Goal: Task Accomplishment & Management: Manage account settings

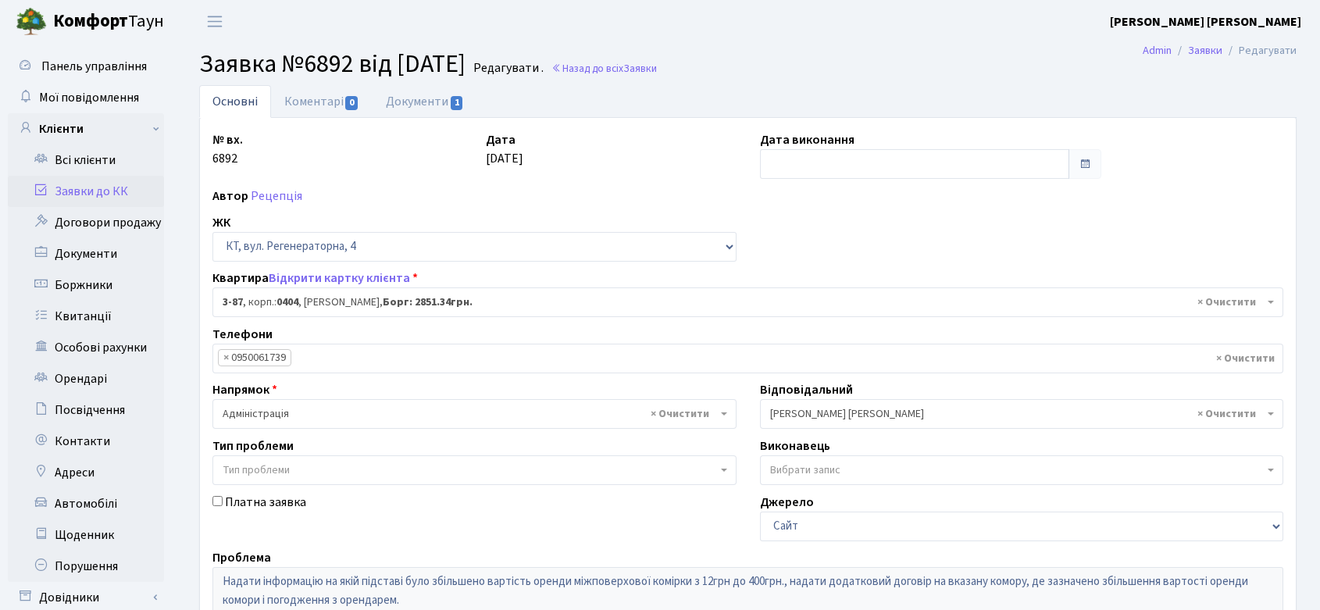
select select "896"
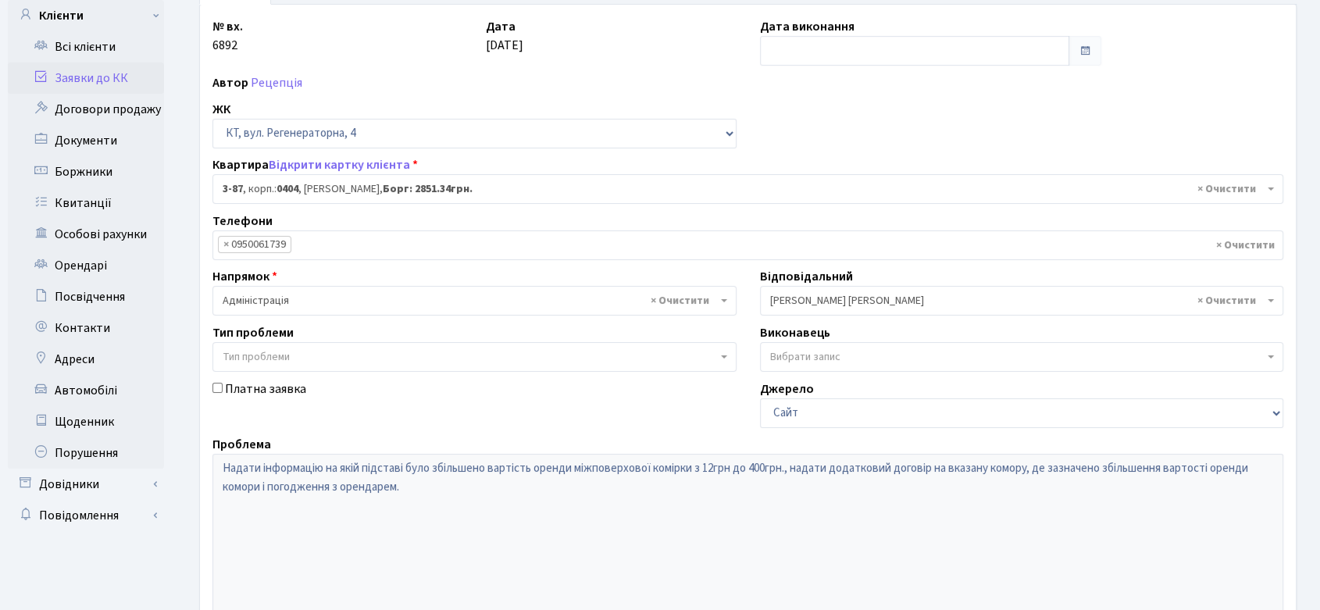
scroll to position [59, 0]
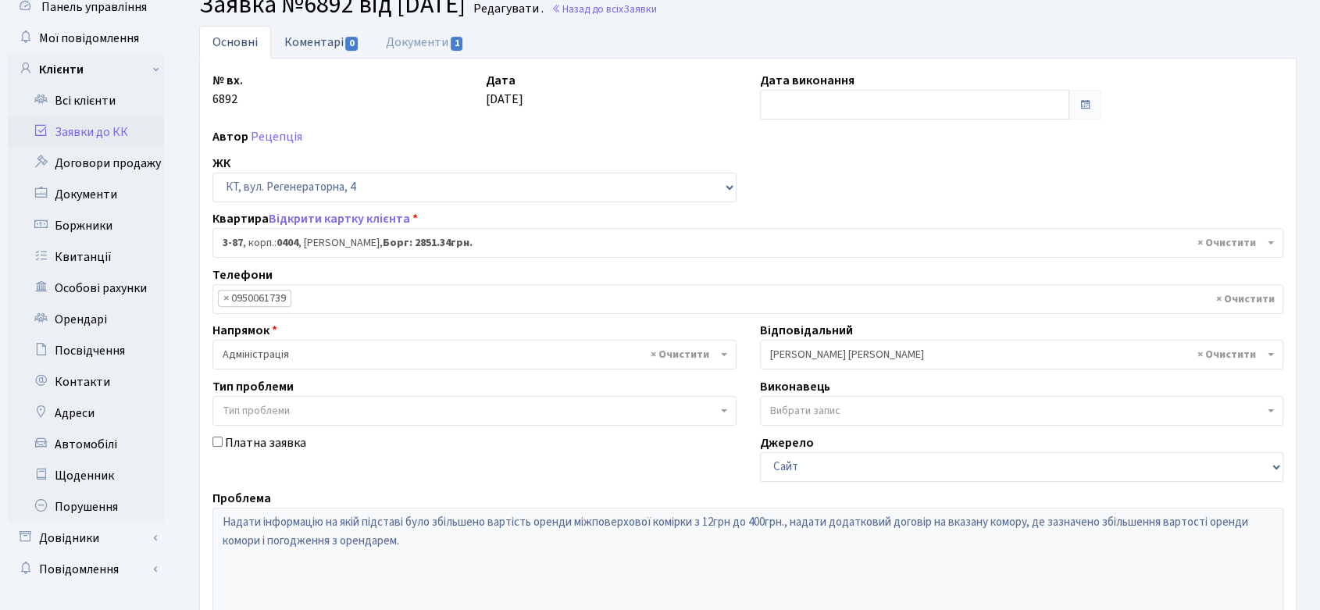
click at [331, 36] on link "Коментарі 0" at bounding box center [322, 42] width 102 height 32
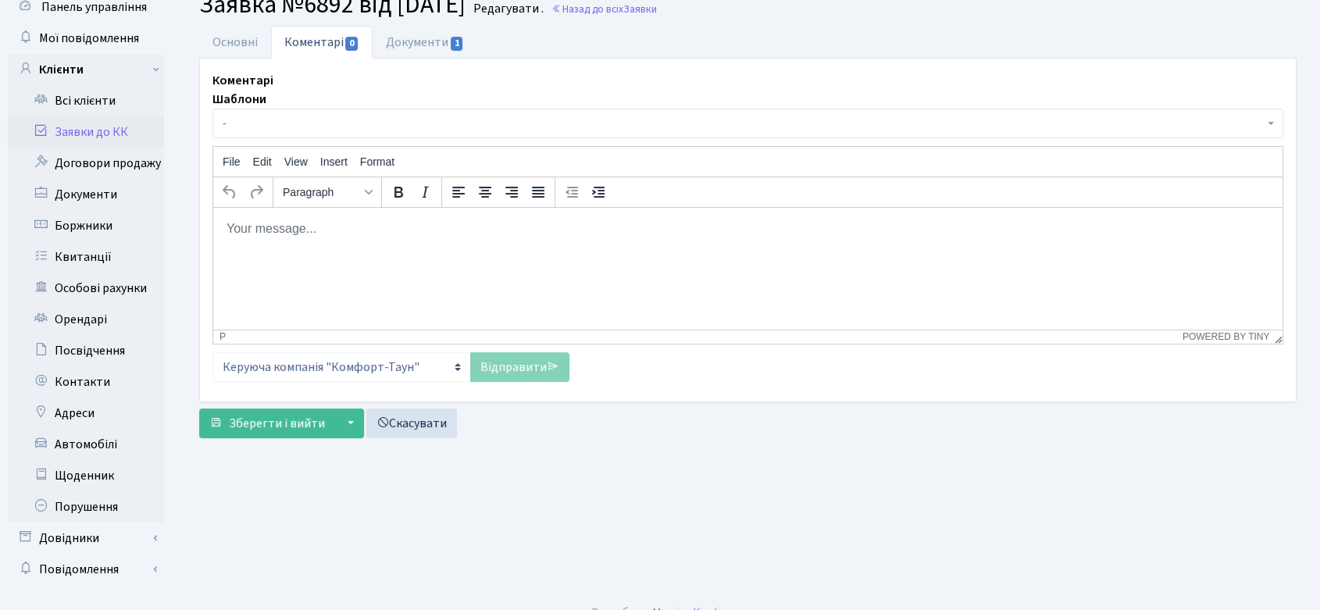
drag, startPoint x: 348, startPoint y: 254, endPoint x: 339, endPoint y: 250, distance: 10.2
click at [348, 250] on html at bounding box center [748, 229] width 1070 height 42
paste body "Rich Text Area. Press ALT-0 for help."
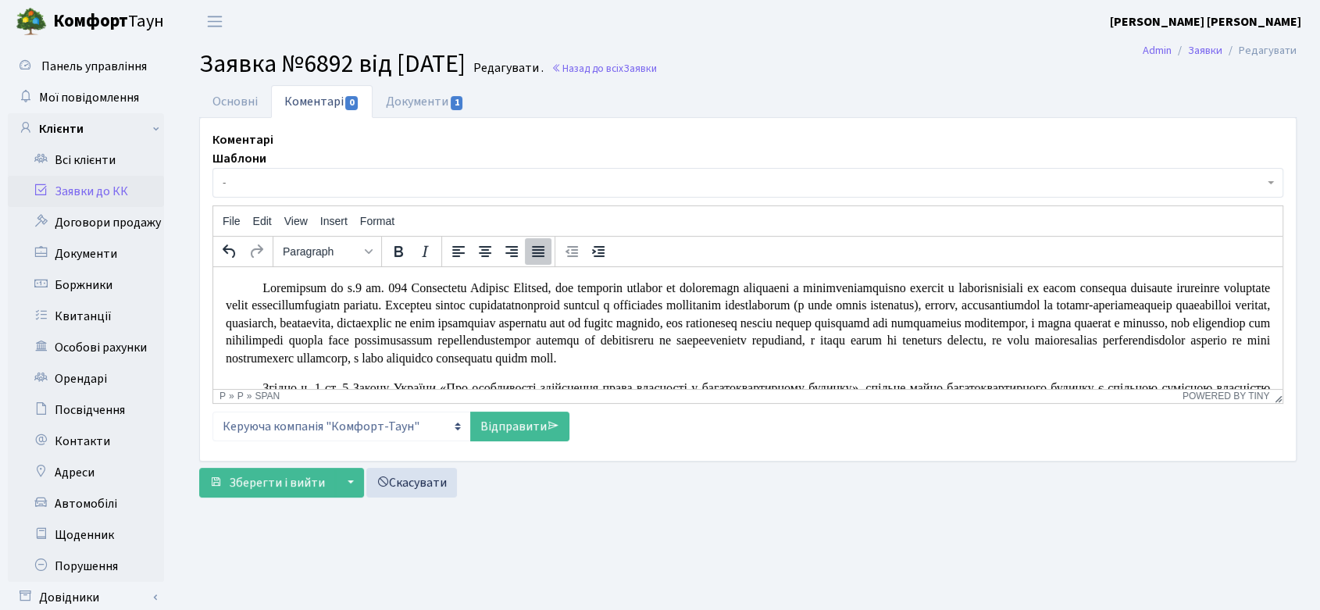
click at [261, 284] on p "Rich Text Area. Press ALT-0 for help." at bounding box center [748, 324] width 1045 height 88
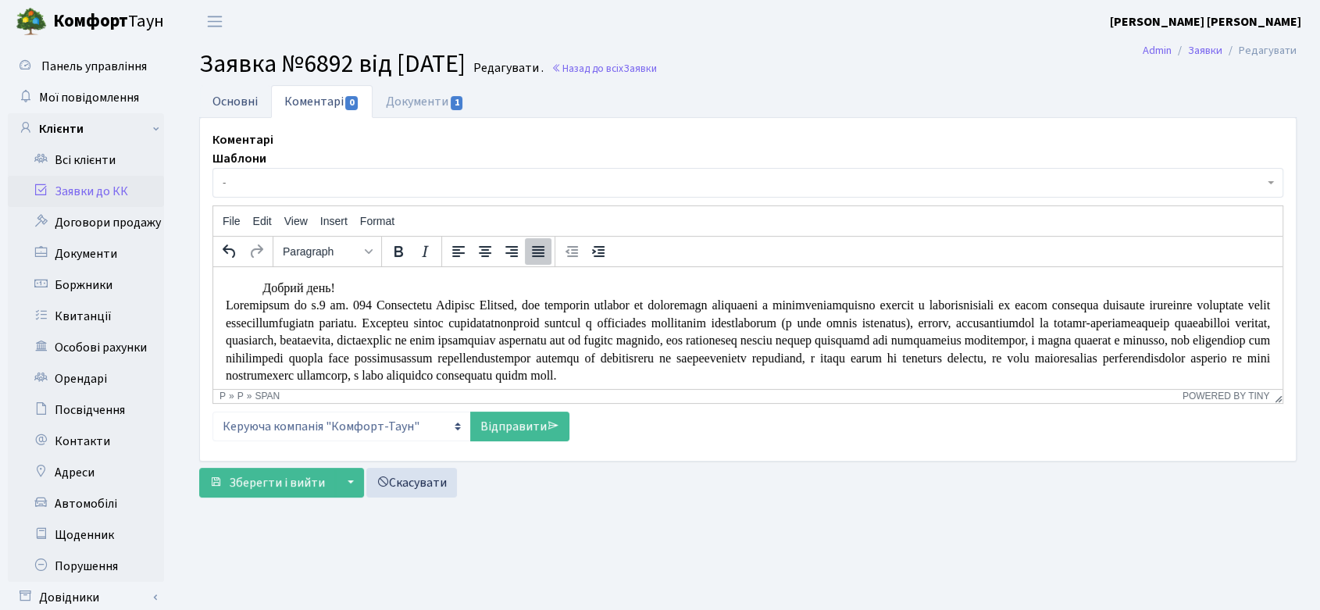
click at [235, 101] on link "Основні" at bounding box center [235, 101] width 72 height 32
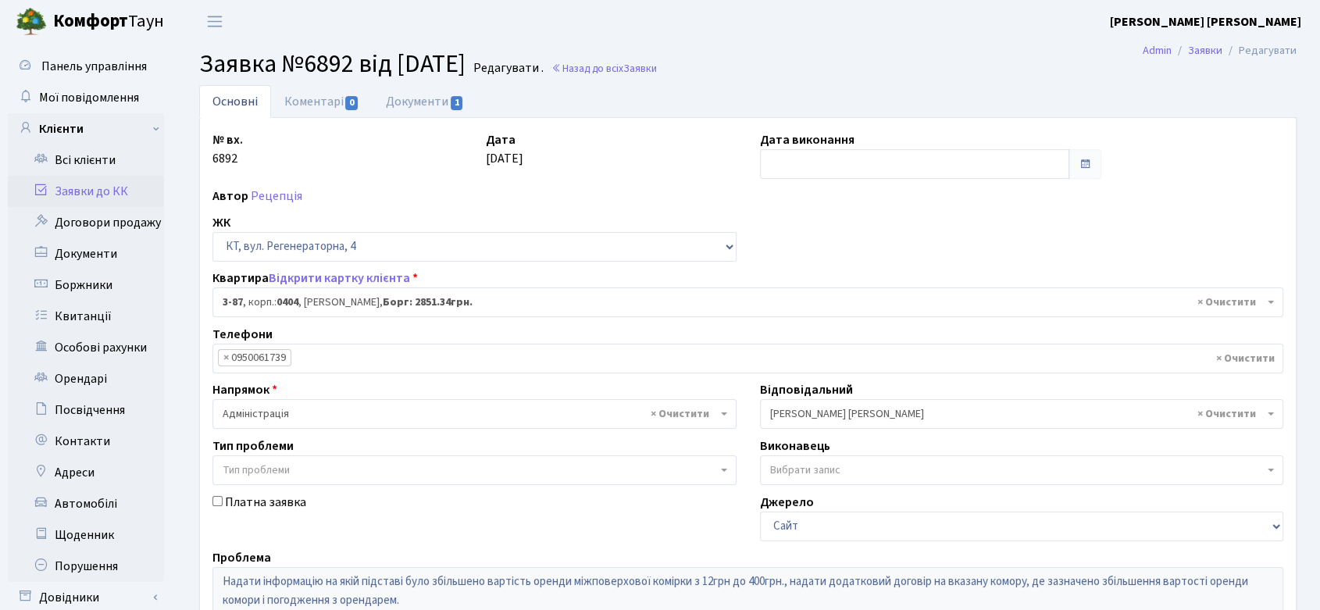
click at [199, 63] on section "Заявка №6892 від 12.08.2025 Редагувати . Назад до всіх Заявки" at bounding box center [748, 64] width 1145 height 30
drag, startPoint x: 203, startPoint y: 66, endPoint x: 515, endPoint y: 67, distance: 311.8
click at [515, 67] on h2 "Заявка №6892 від 12.08.2025 Редагувати . Назад до всіх Заявки" at bounding box center [748, 64] width 1098 height 30
copy h2 "Заявка №6892 від 12.08.2025"
click at [316, 98] on link "Коментарі 0" at bounding box center [322, 101] width 102 height 32
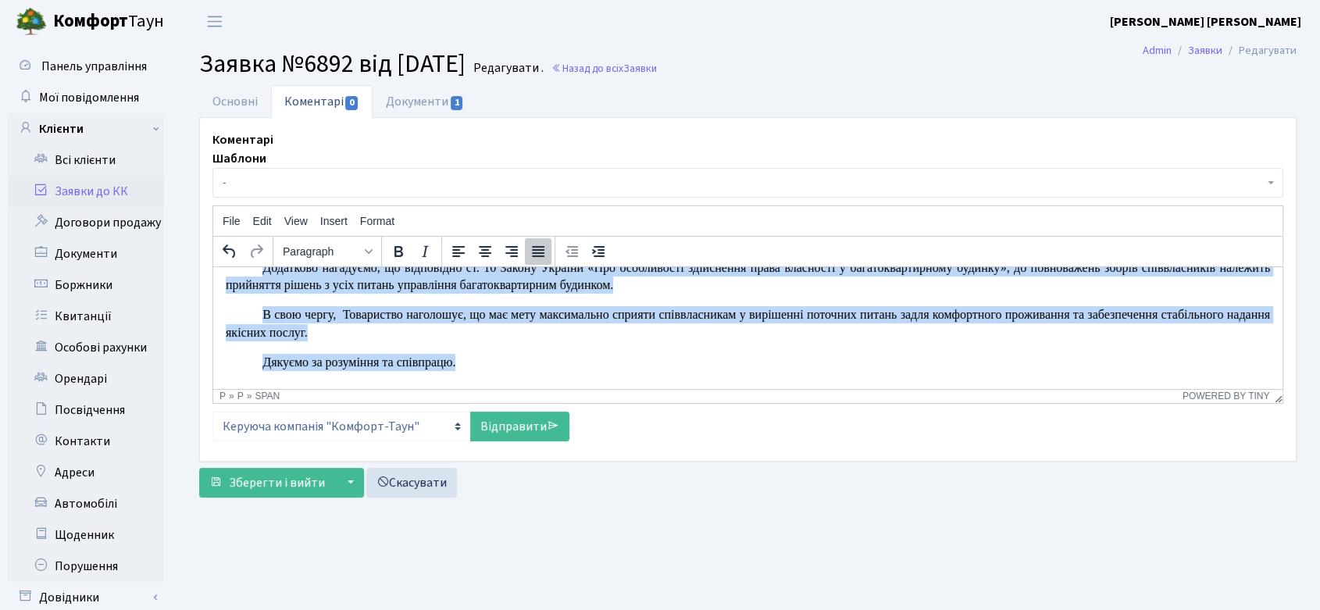
scroll to position [432, 0]
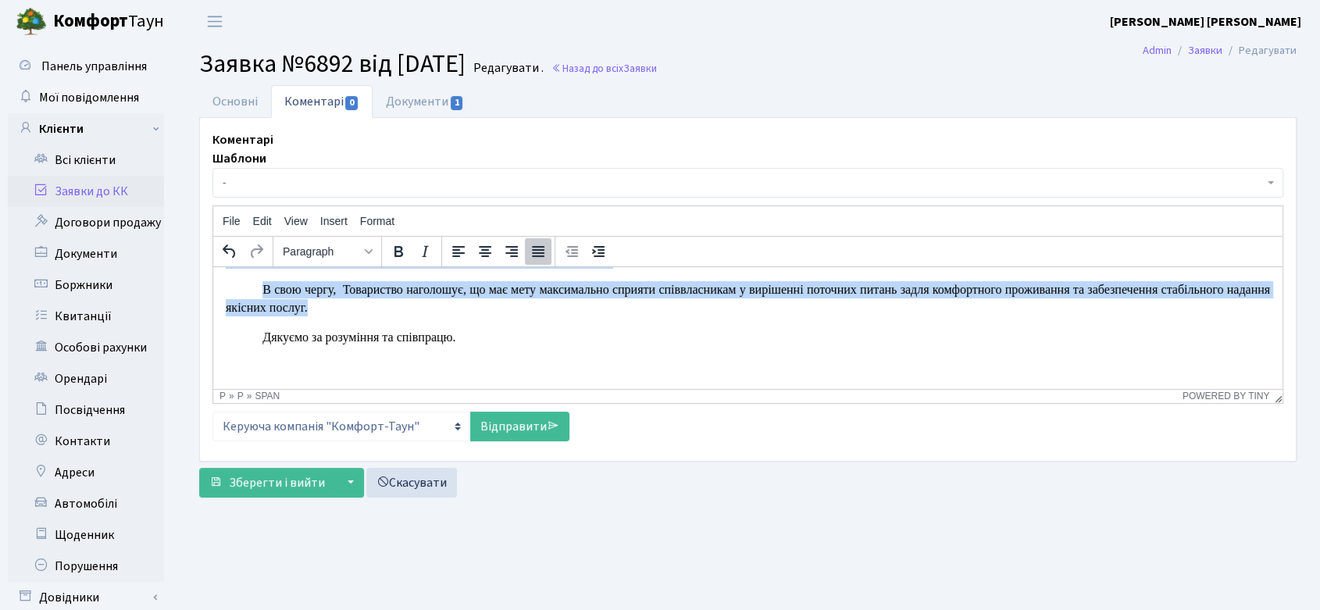
drag, startPoint x: 264, startPoint y: 289, endPoint x: 940, endPoint y: 387, distance: 682.9
click at [940, 387] on html "Добрий день! Згідно ч. 1 ст. 5 Закону України «Про особливості здійснення права…" at bounding box center [748, 119] width 1070 height 540
copy p "Добрий день! Відповідно до ч.2 ст. 382 Цивільного Кодексу України, усі власники…"
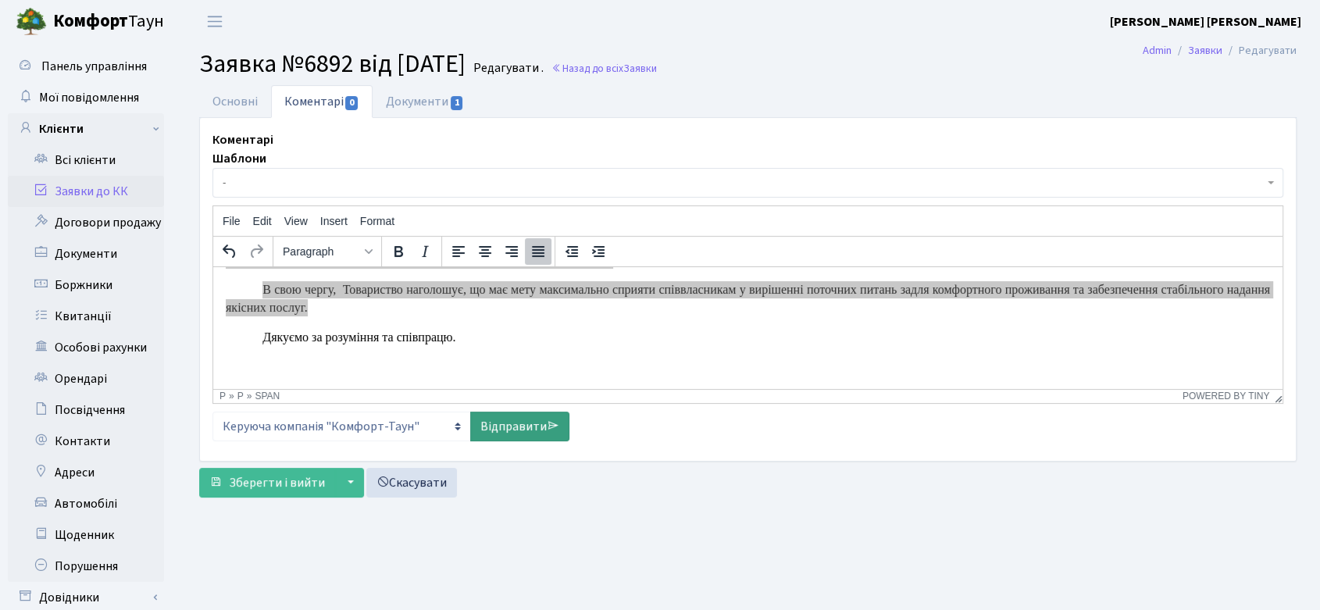
click at [522, 422] on link "Відправити" at bounding box center [519, 427] width 99 height 30
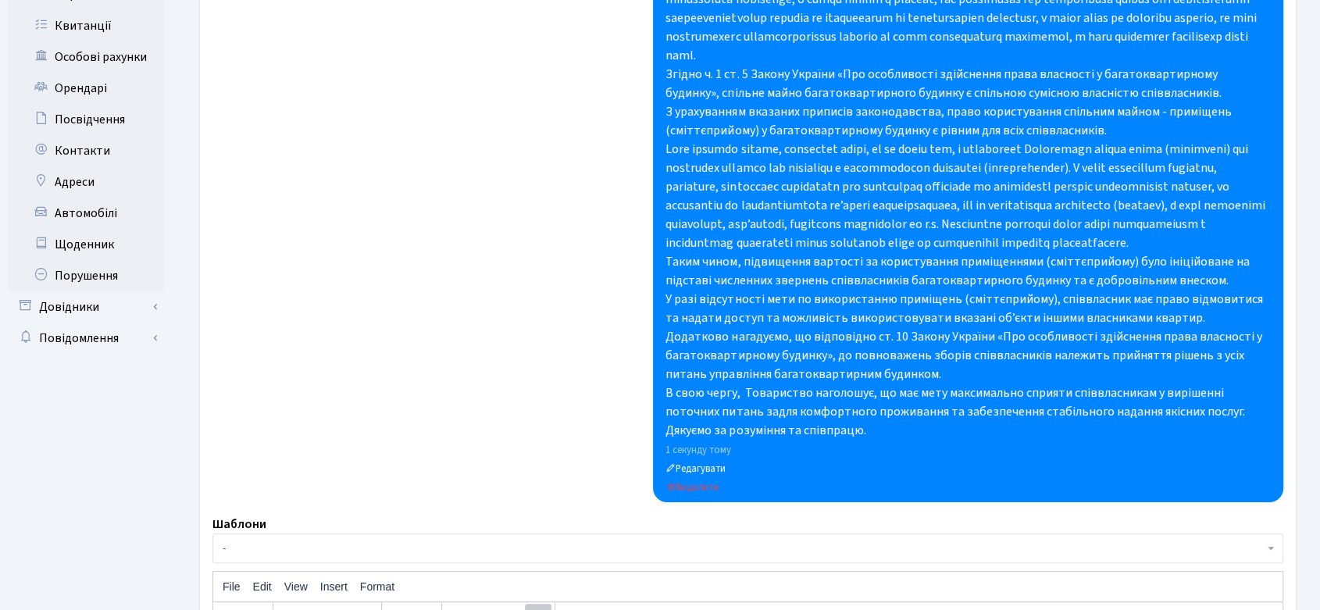
scroll to position [589, 0]
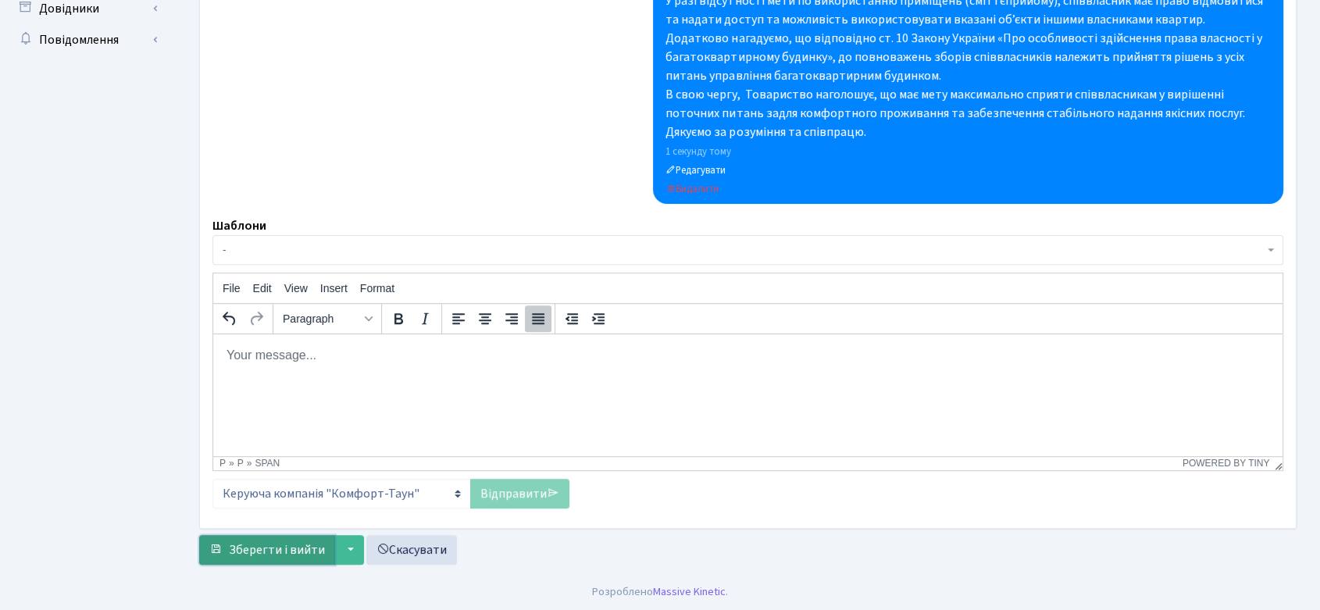
drag, startPoint x: 288, startPoint y: 549, endPoint x: 300, endPoint y: 540, distance: 15.6
click at [288, 549] on span "Зберегти і вийти" at bounding box center [277, 549] width 96 height 17
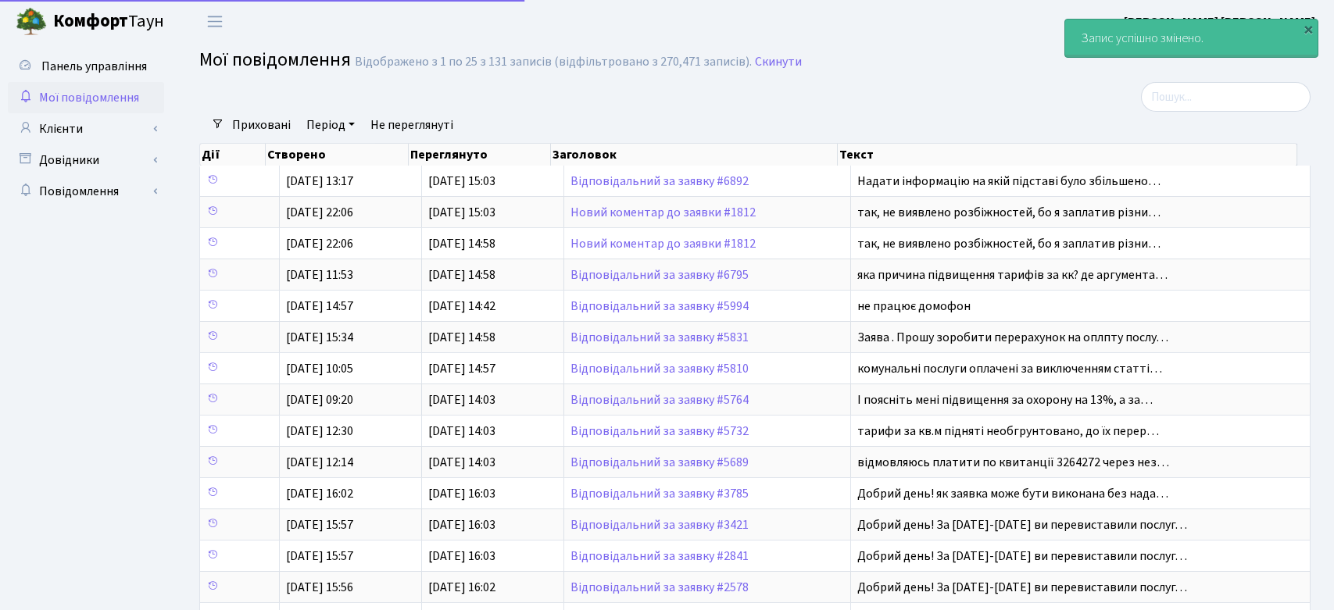
select select "25"
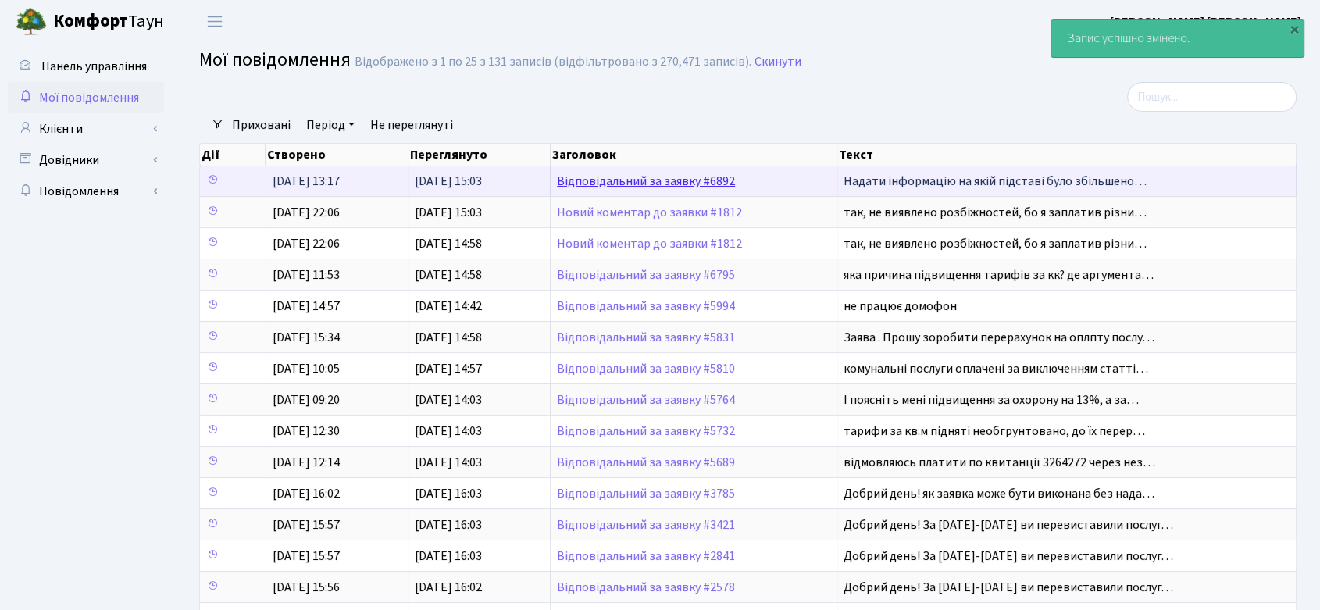
click at [624, 179] on link "Відповідальний за заявку #6892" at bounding box center [646, 181] width 178 height 17
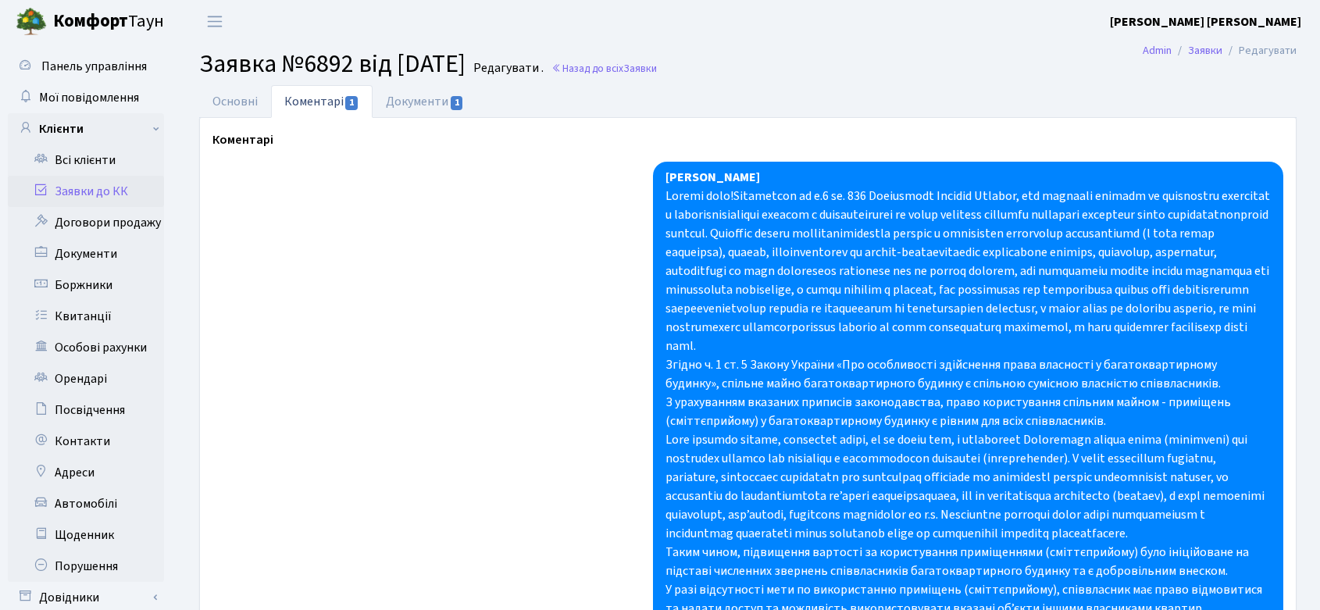
select select "896"
click at [236, 95] on link "Основні" at bounding box center [235, 101] width 72 height 32
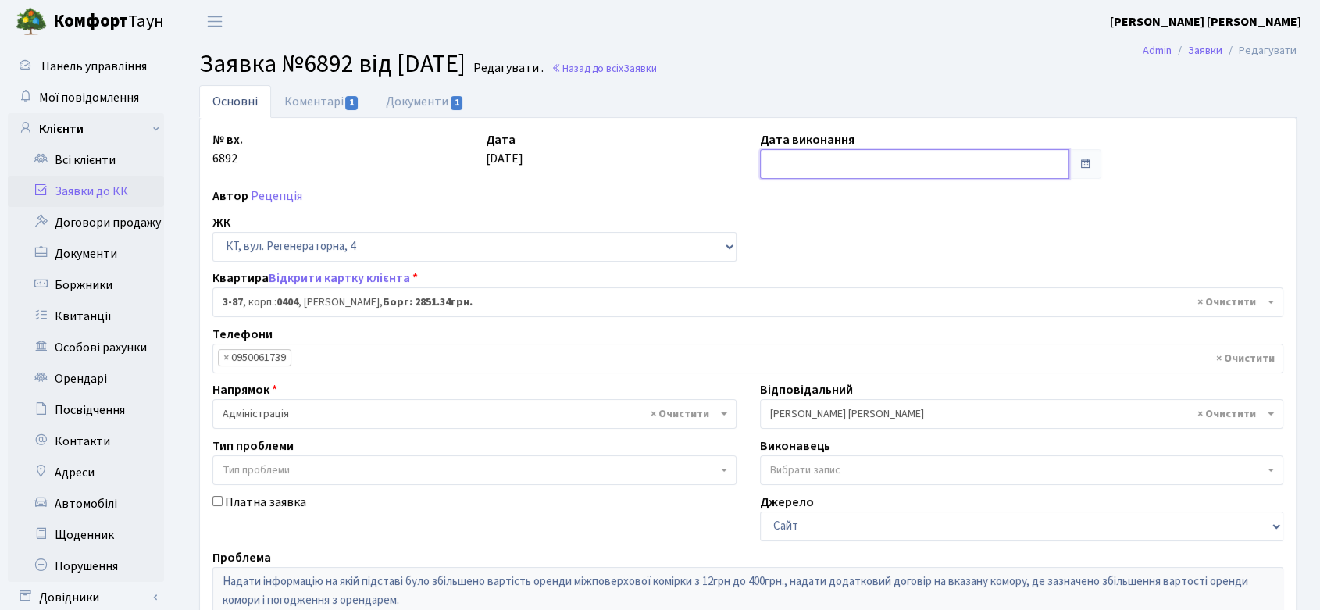
click at [865, 160] on input "text" at bounding box center [914, 164] width 309 height 30
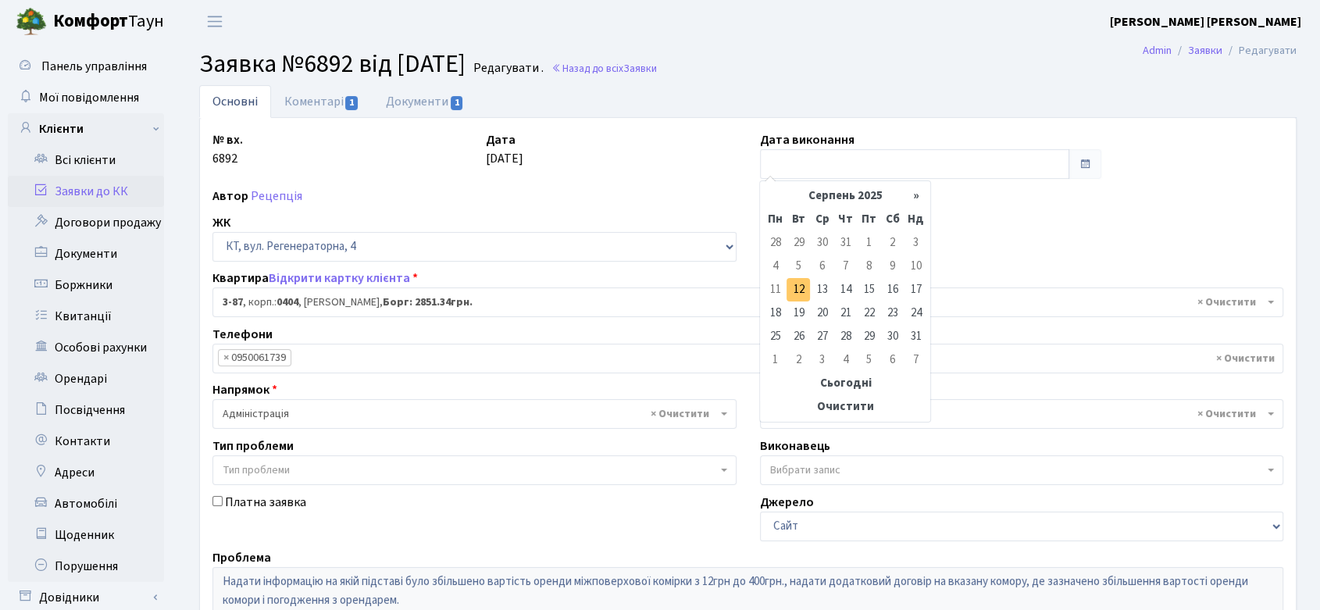
click at [799, 289] on td "12" at bounding box center [798, 289] width 23 height 23
type input "12.08.2025"
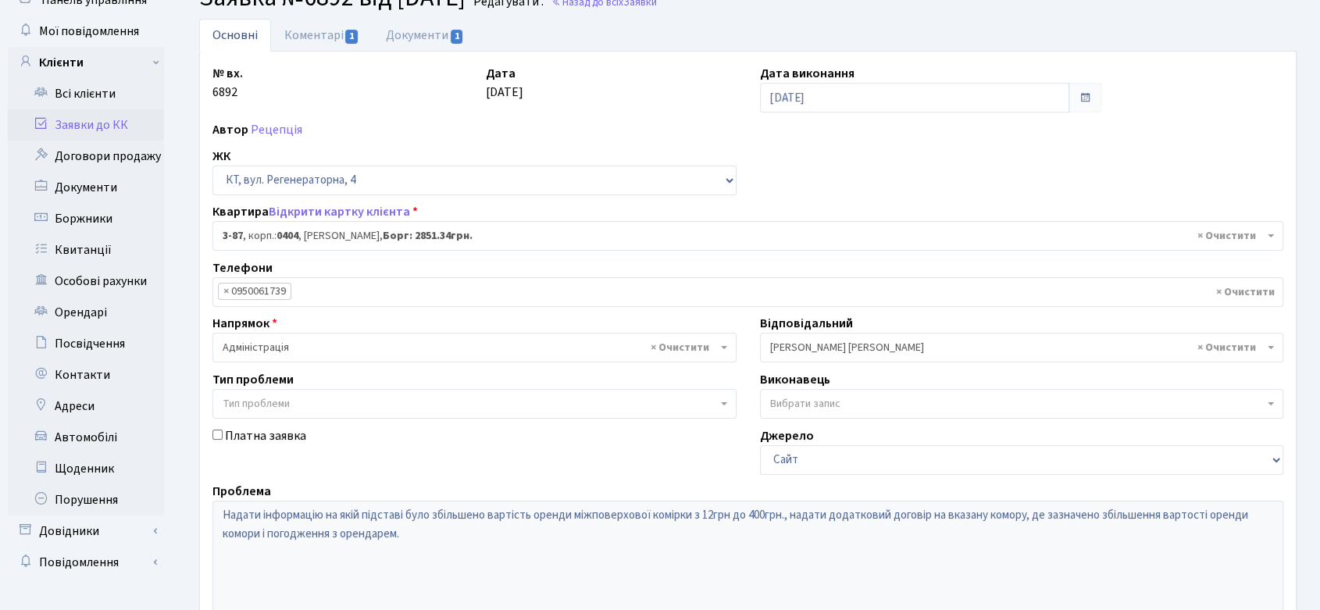
scroll to position [320, 0]
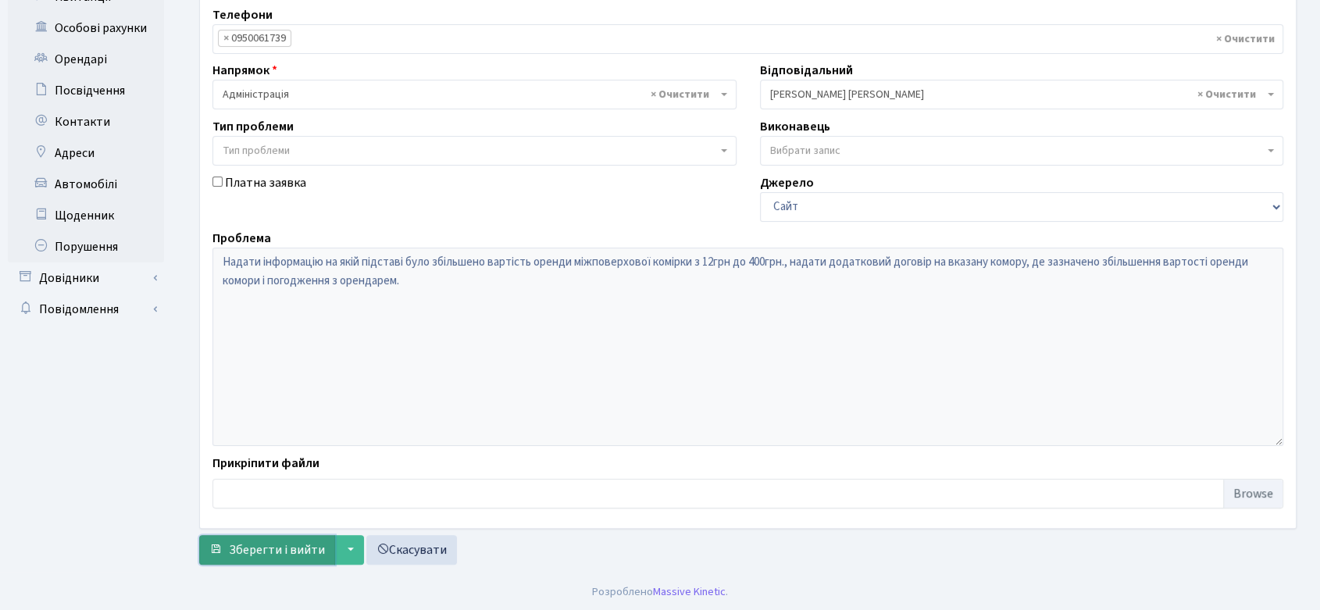
click at [306, 550] on span "Зберегти і вийти" at bounding box center [277, 549] width 96 height 17
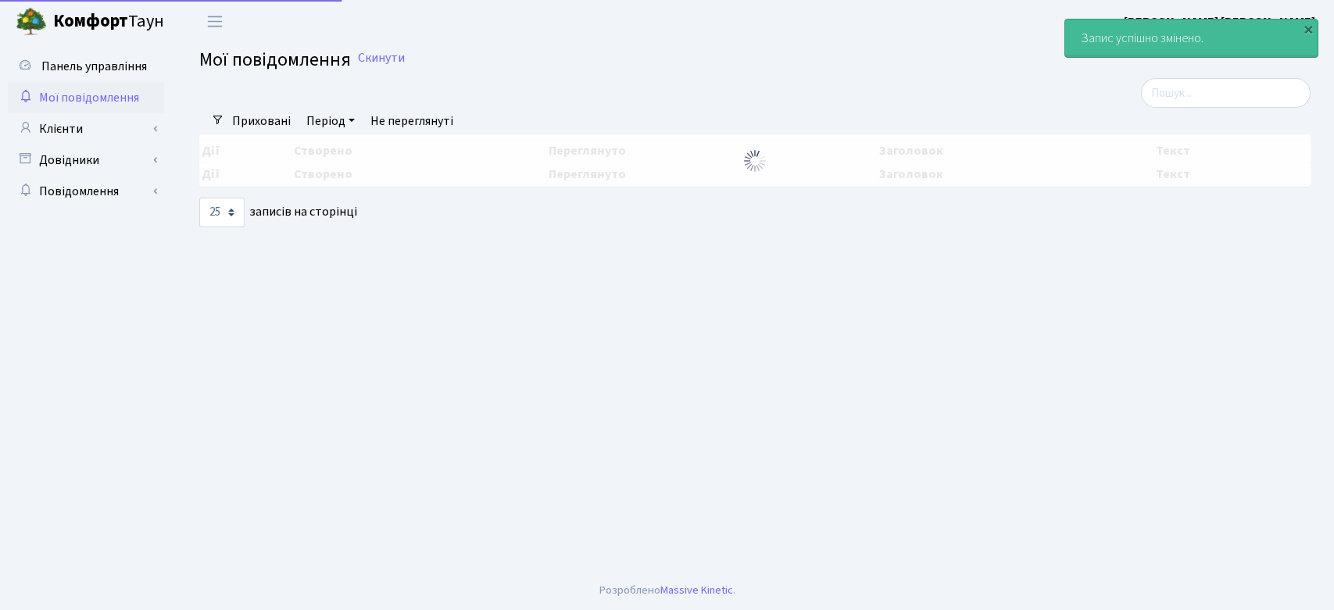
select select "25"
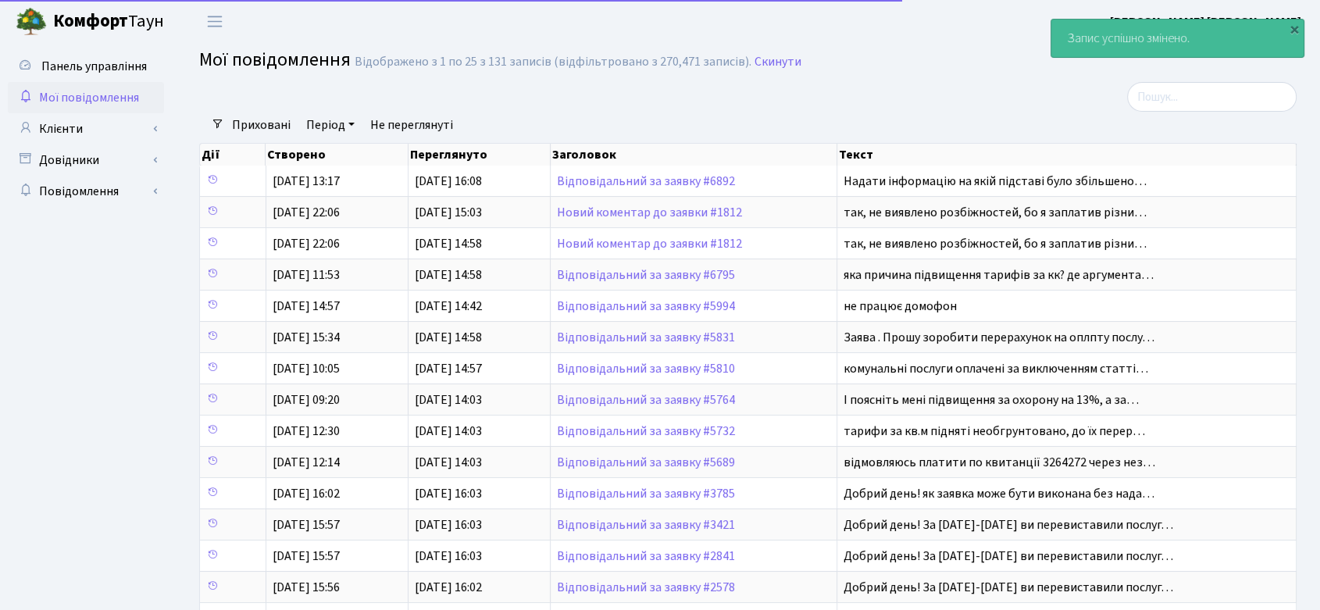
click at [81, 89] on span "Мої повідомлення" at bounding box center [89, 97] width 100 height 17
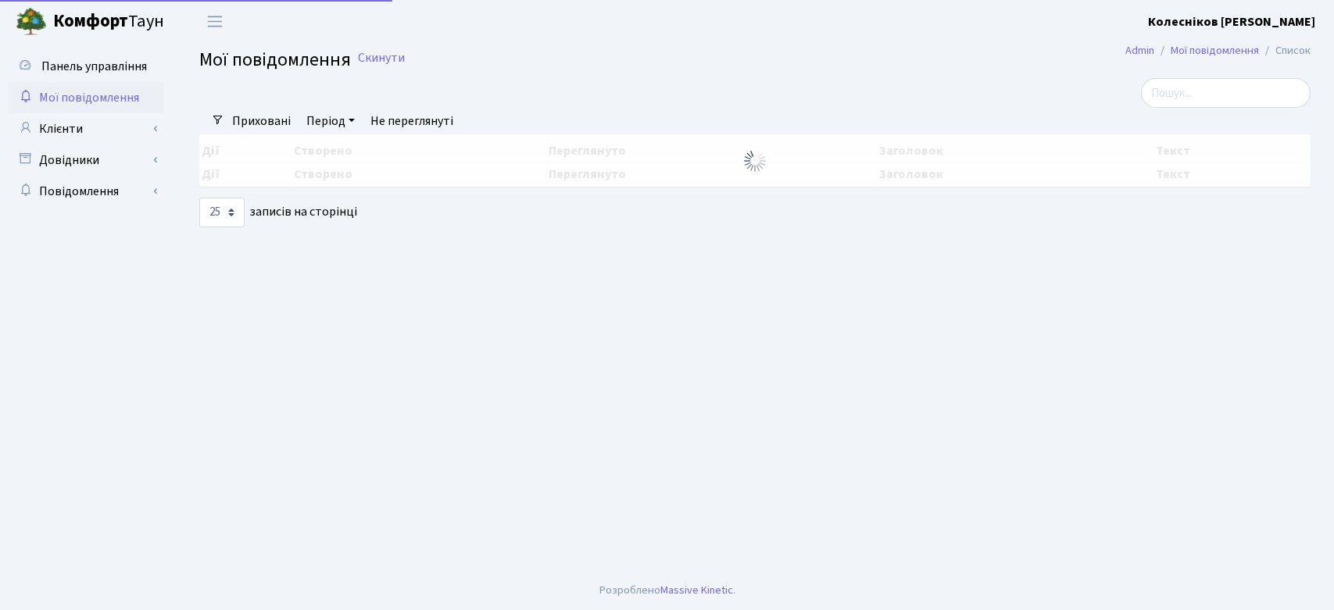
select select "25"
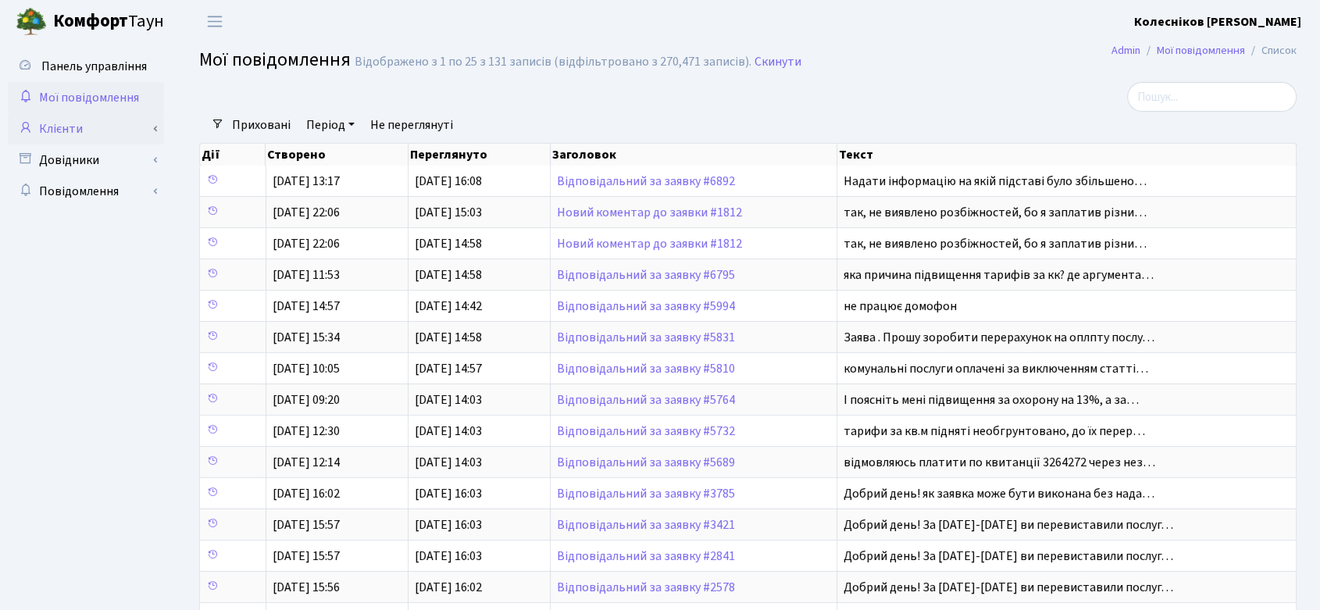
click at [77, 123] on link "Клієнти" at bounding box center [86, 128] width 156 height 31
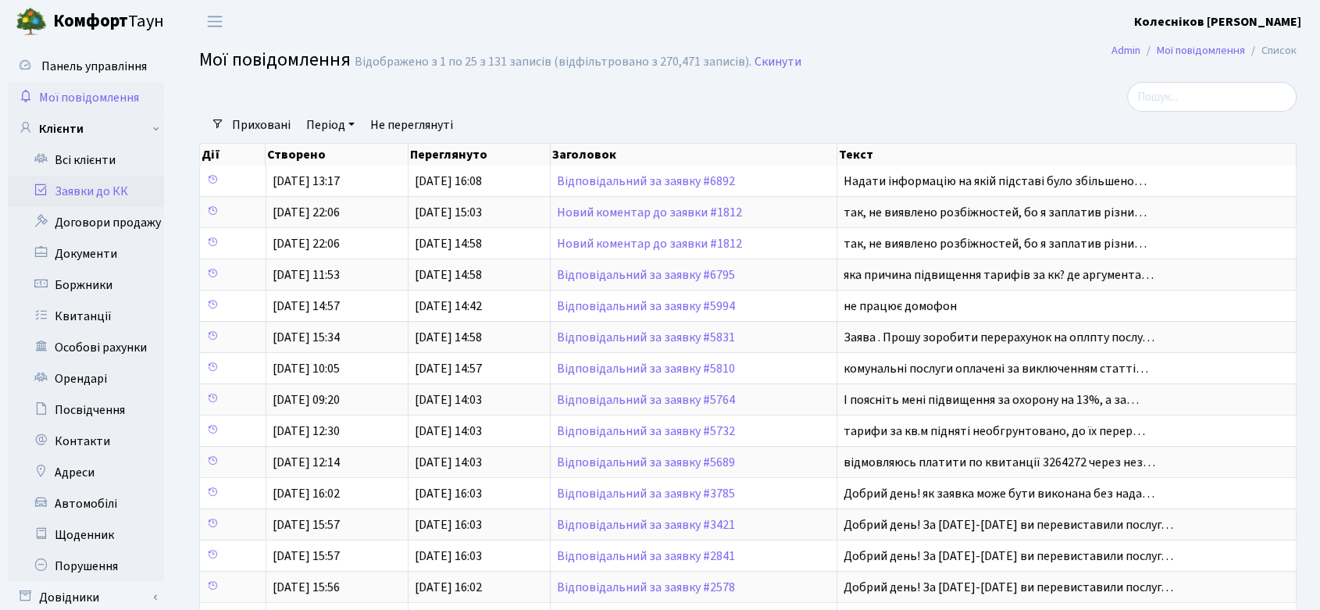
click at [95, 185] on link "Заявки до КК" at bounding box center [86, 191] width 156 height 31
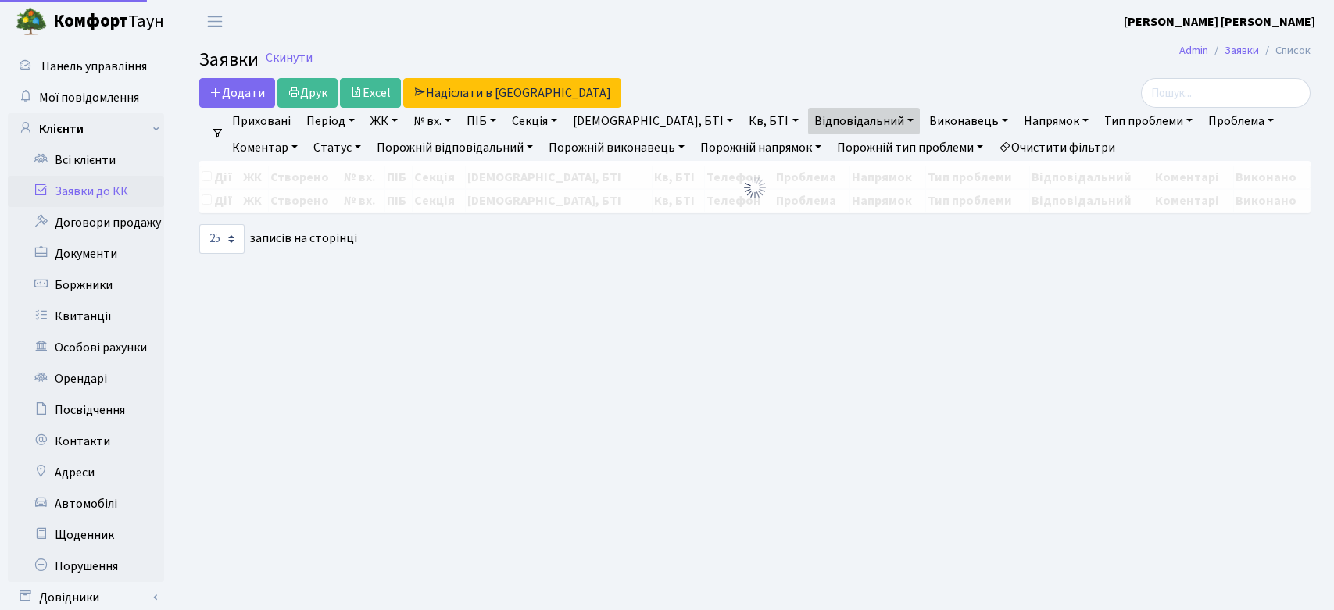
select select "25"
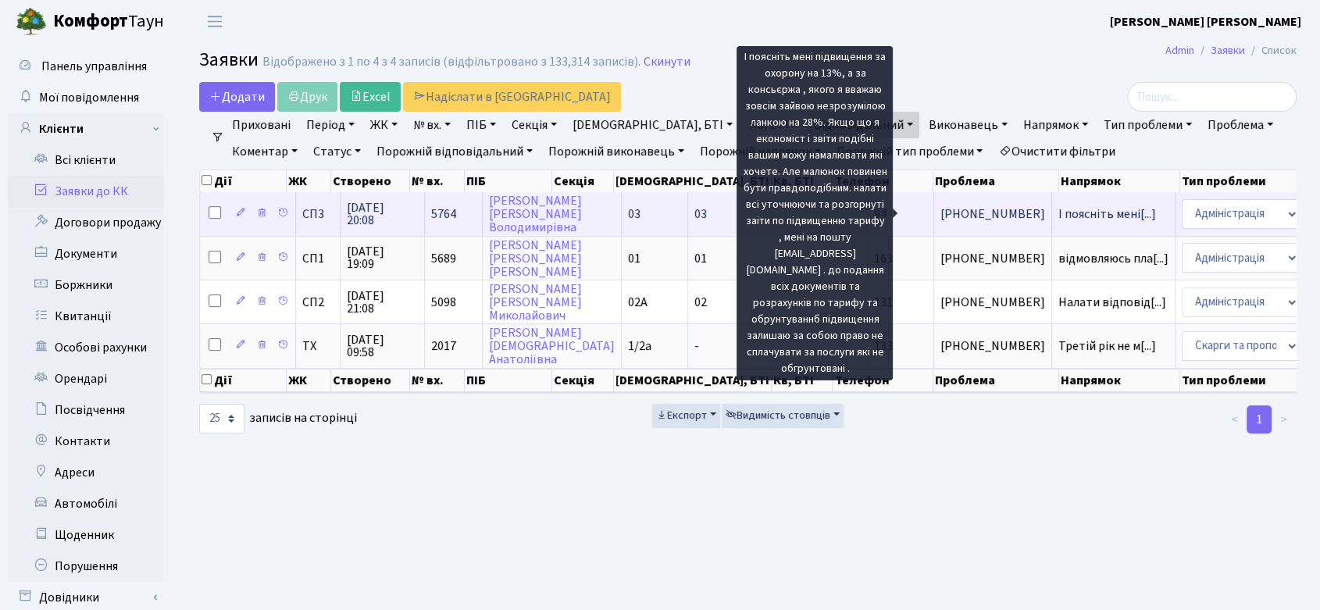
click at [1059, 212] on span "І поясніть мені[...]" at bounding box center [1108, 213] width 98 height 17
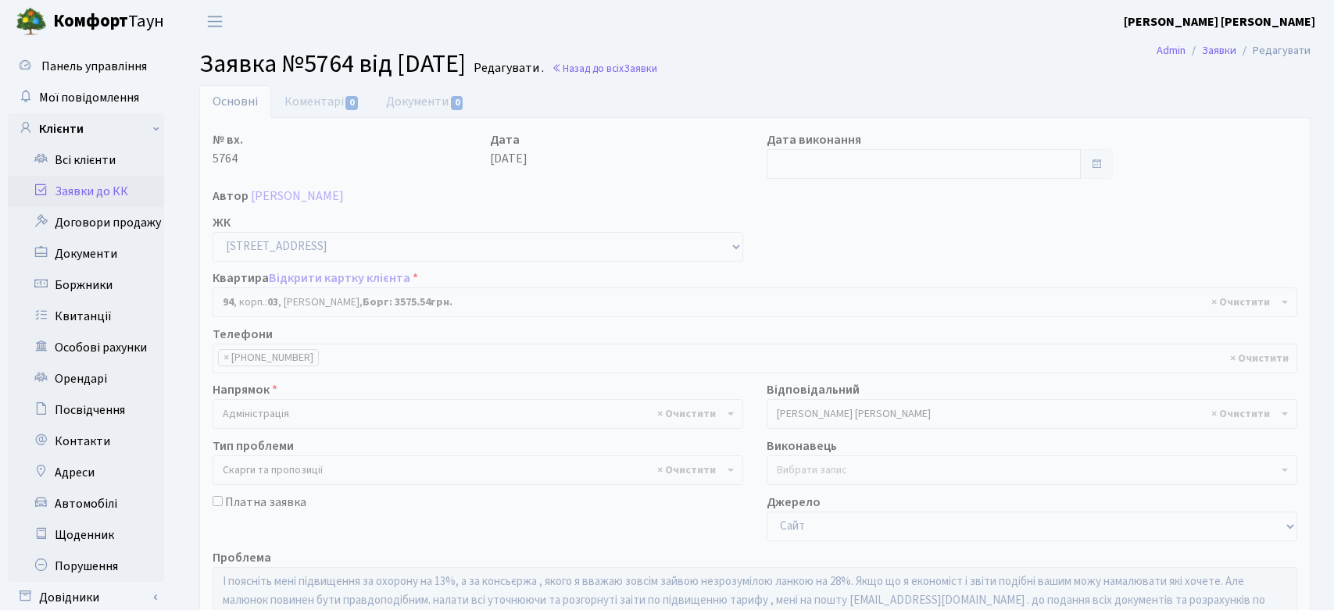
select select "20816"
select select "55"
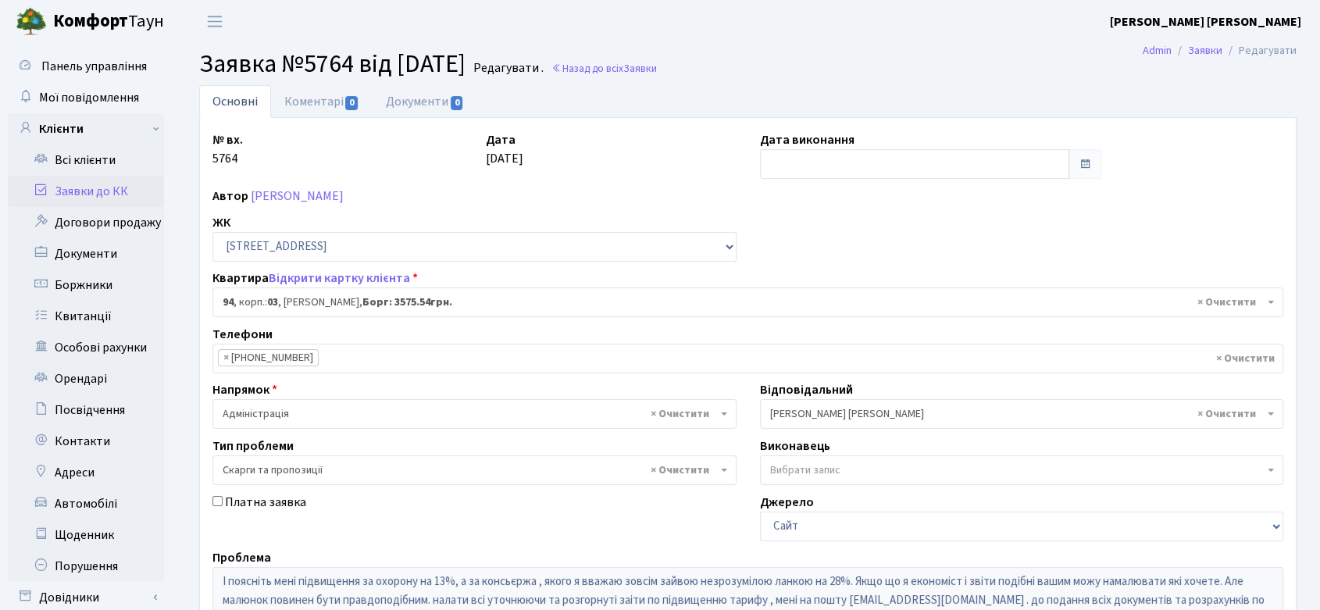
drag, startPoint x: 200, startPoint y: 62, endPoint x: 507, endPoint y: 67, distance: 307.1
click at [507, 67] on h2 "Заявка №5764 від [DATE] Редагувати . Назад до всіх Заявки" at bounding box center [748, 64] width 1098 height 30
copy span "Заявка №5764 від [DATE]"
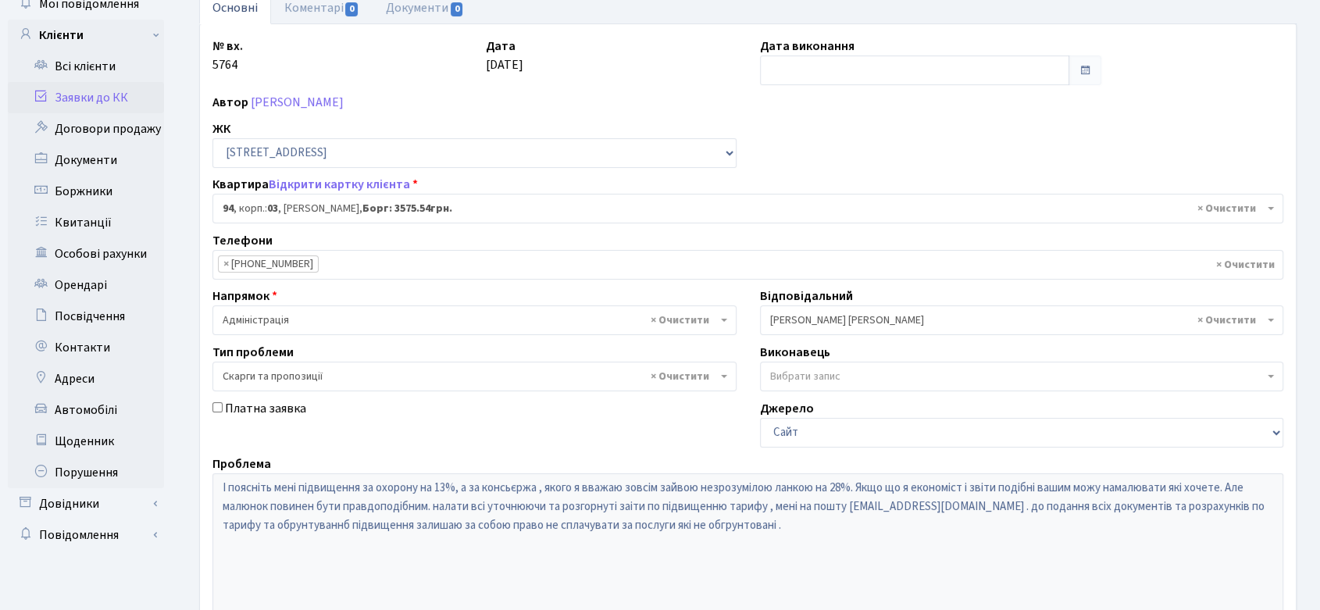
scroll to position [87, 0]
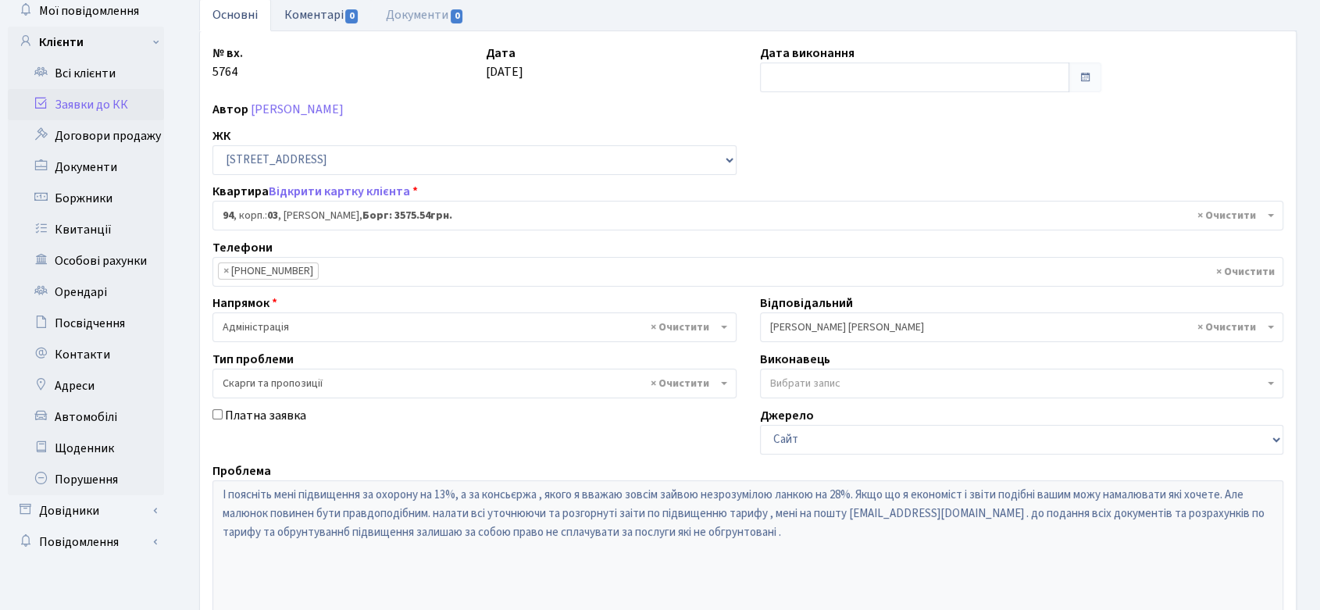
click at [330, 13] on link "Коментарі 0" at bounding box center [322, 14] width 102 height 32
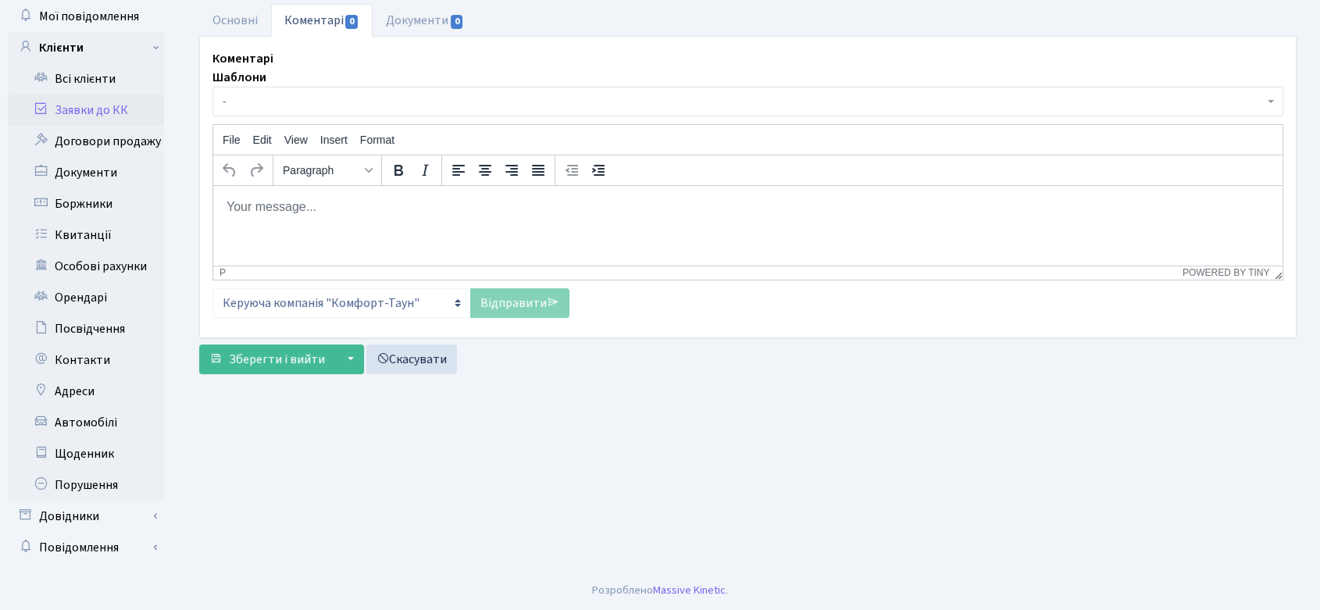
scroll to position [81, 0]
click at [826, 202] on p "Rich Text Area. Press ALT-0 for help." at bounding box center [748, 206] width 1045 height 17
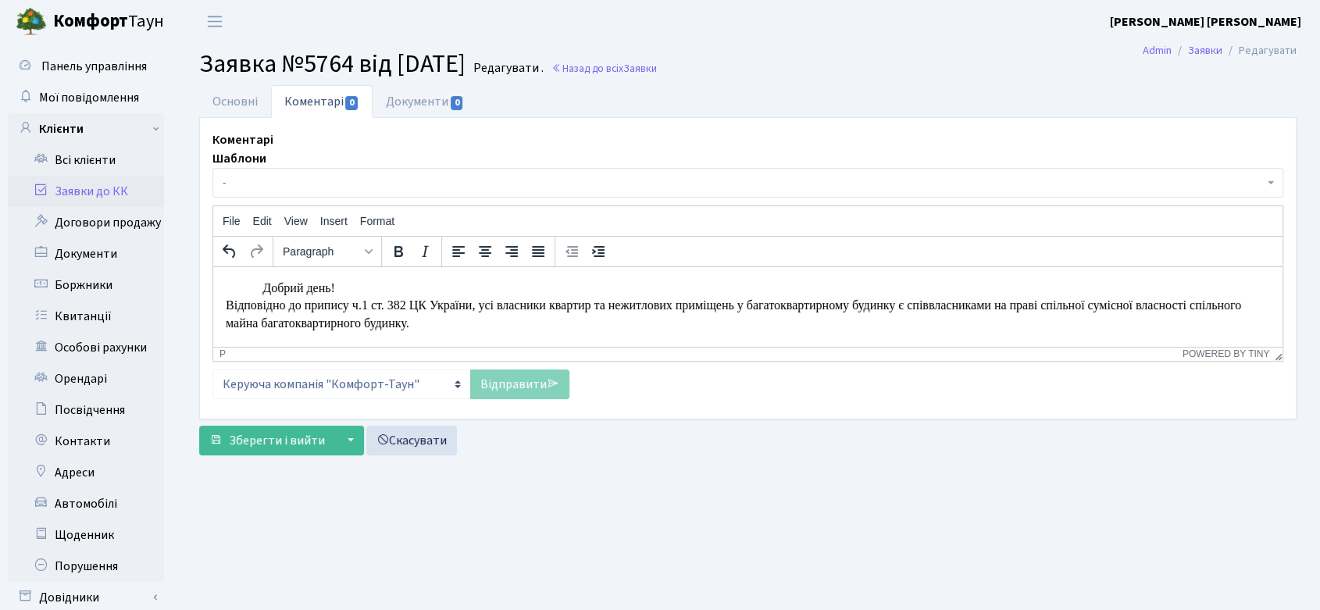
scroll to position [376, 0]
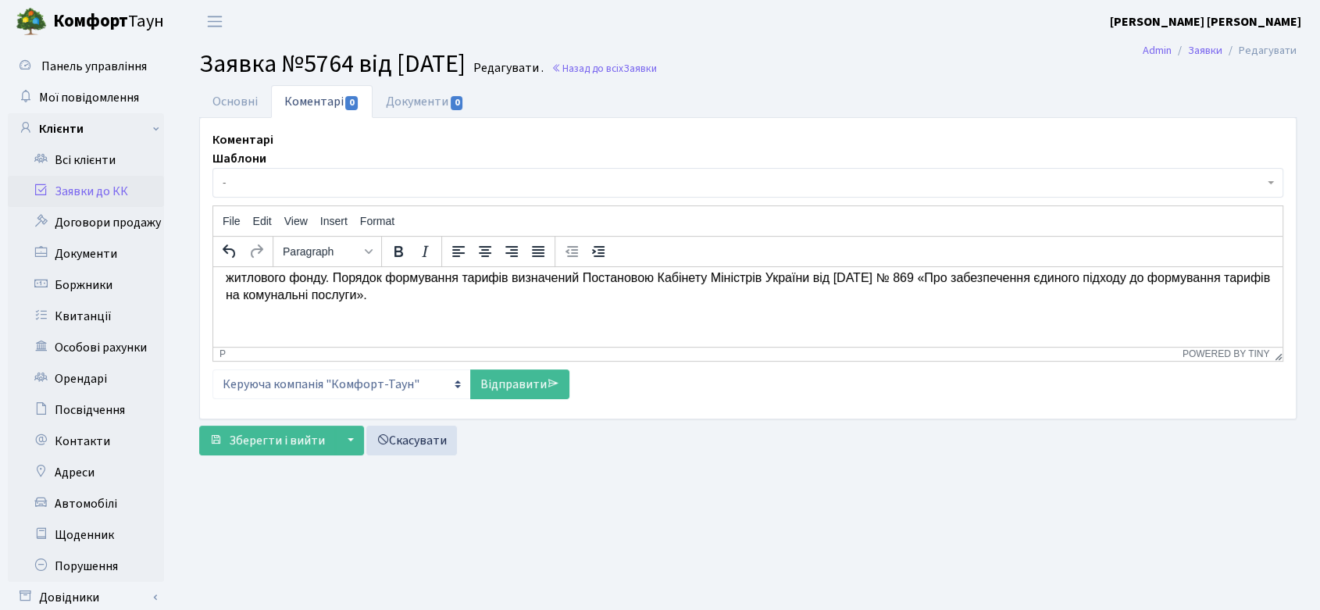
click at [505, 388] on link "Відправити" at bounding box center [519, 385] width 99 height 30
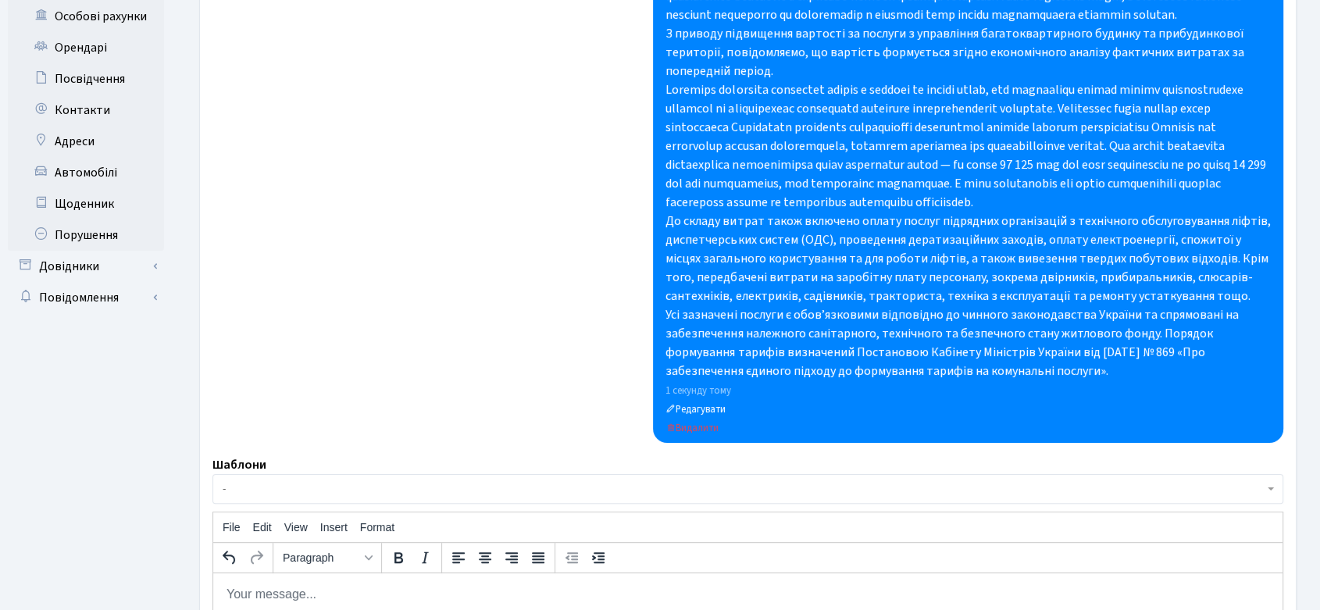
scroll to position [547, 0]
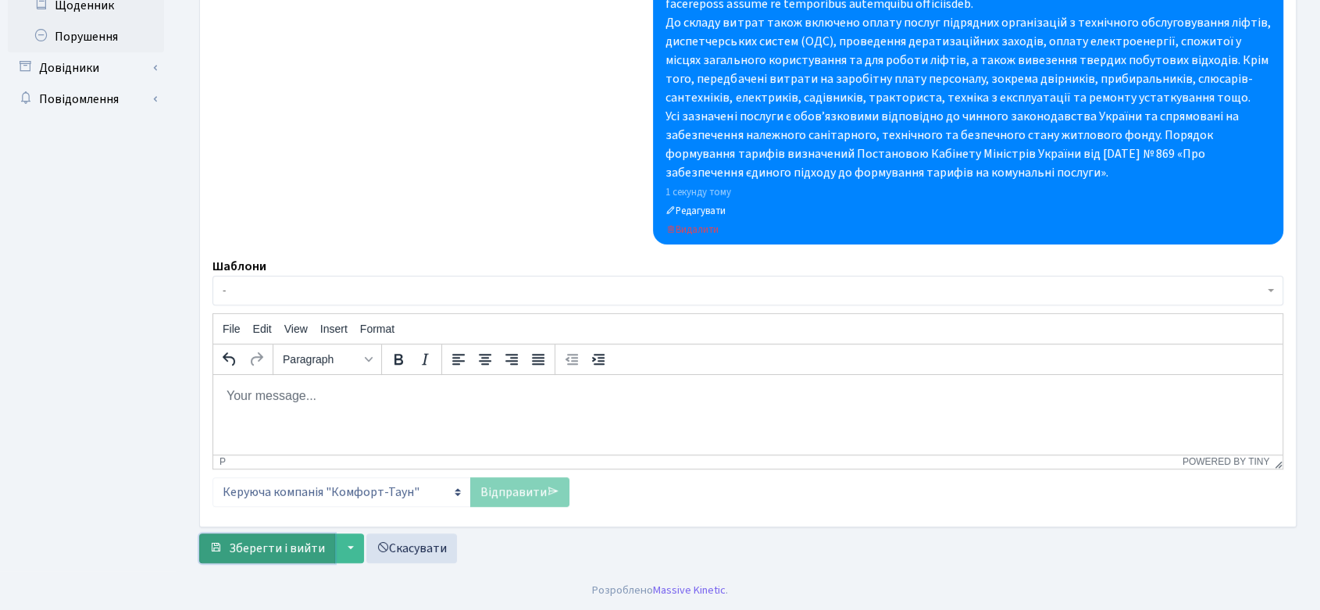
click at [311, 554] on span "Зберегти і вийти" at bounding box center [277, 548] width 96 height 17
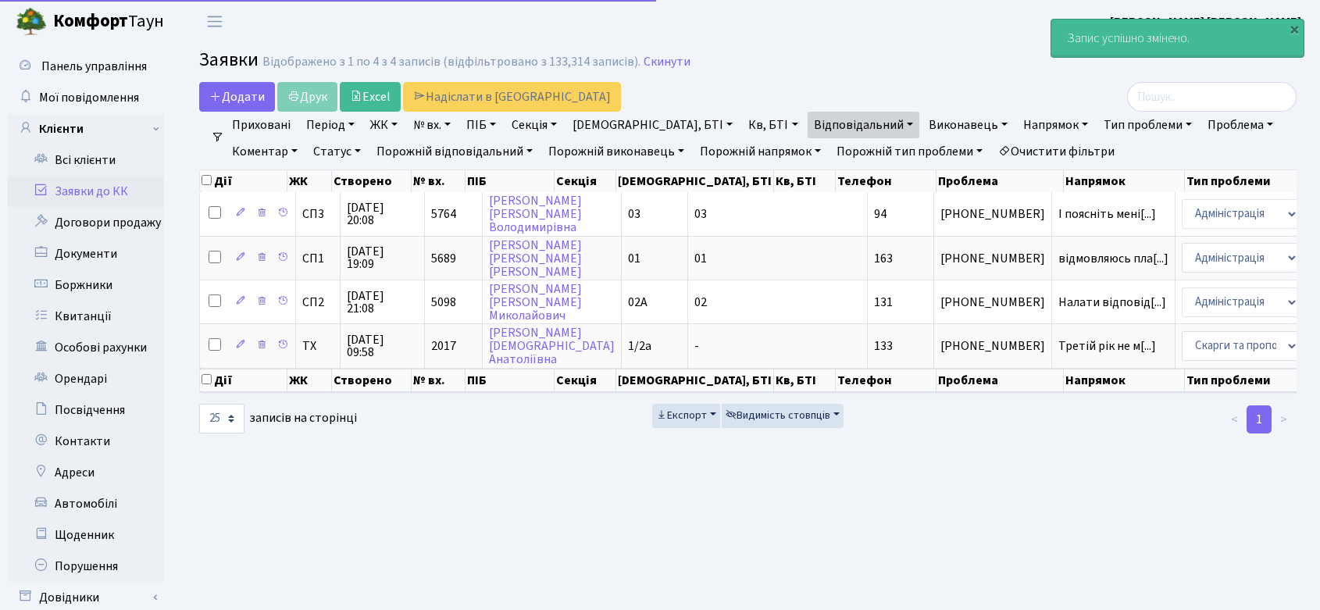
select select "25"
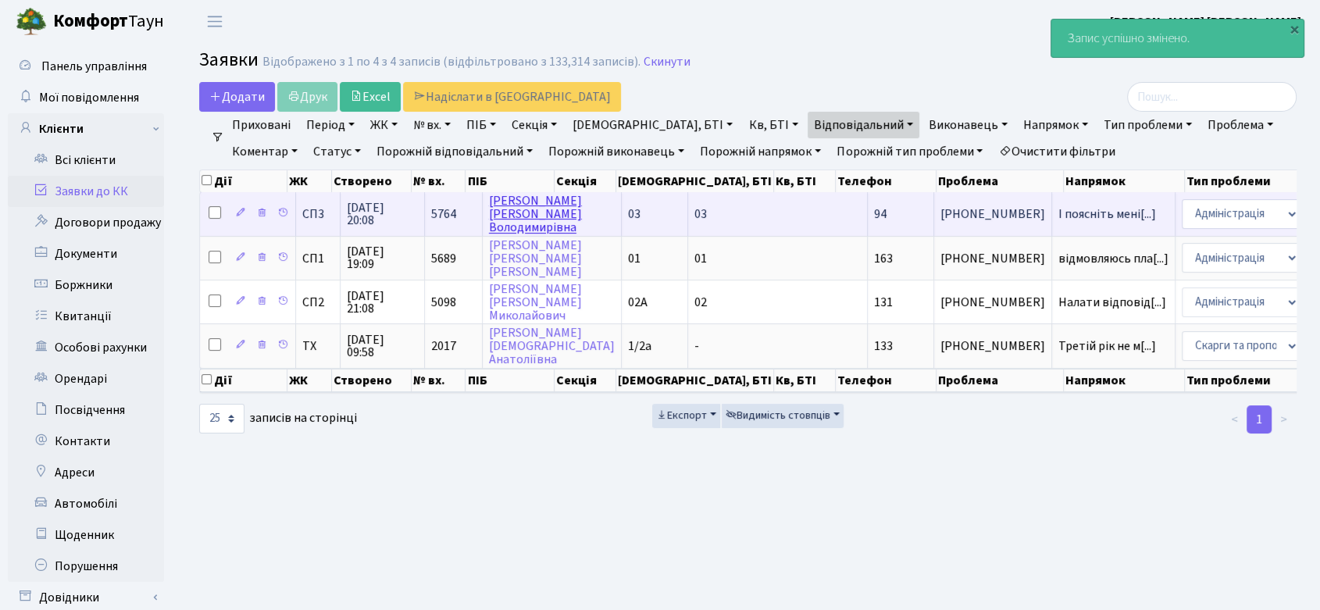
click at [522, 202] on link "[PERSON_NAME]" at bounding box center [535, 214] width 93 height 44
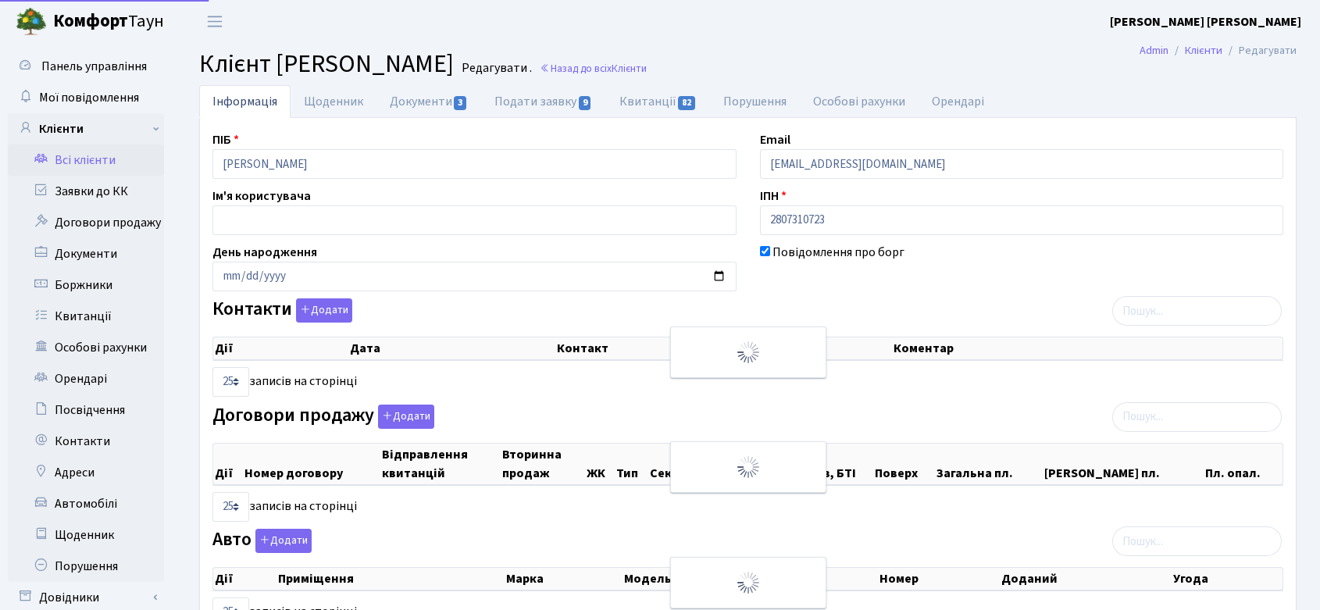
select select "25"
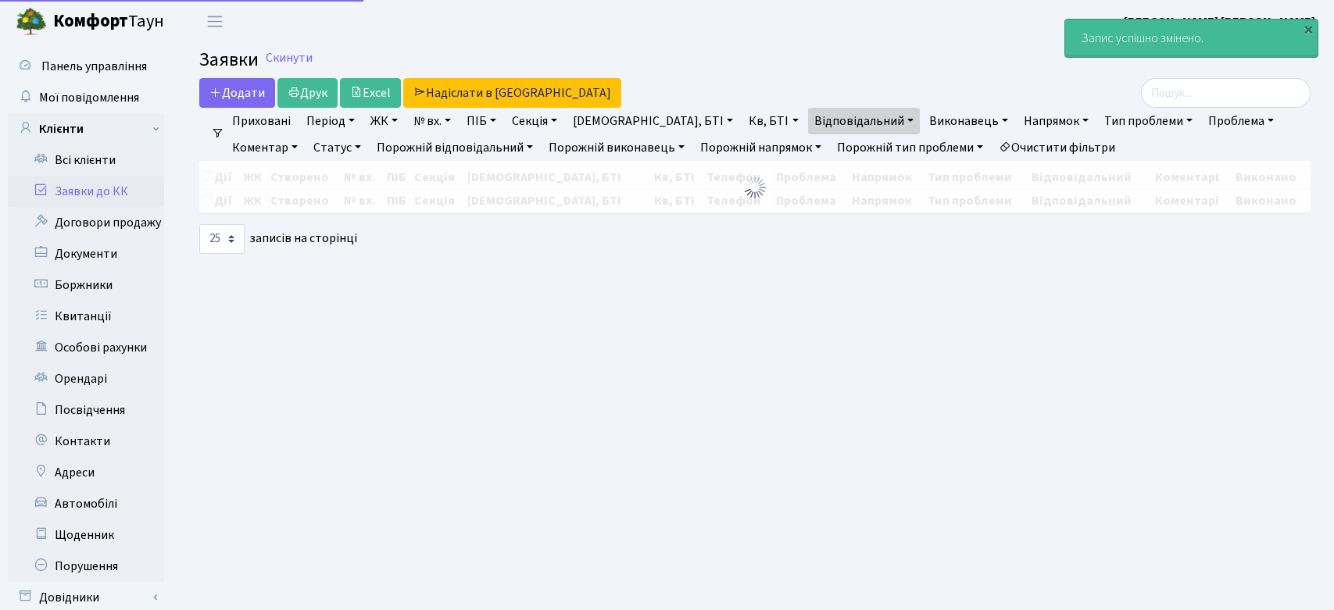
select select "25"
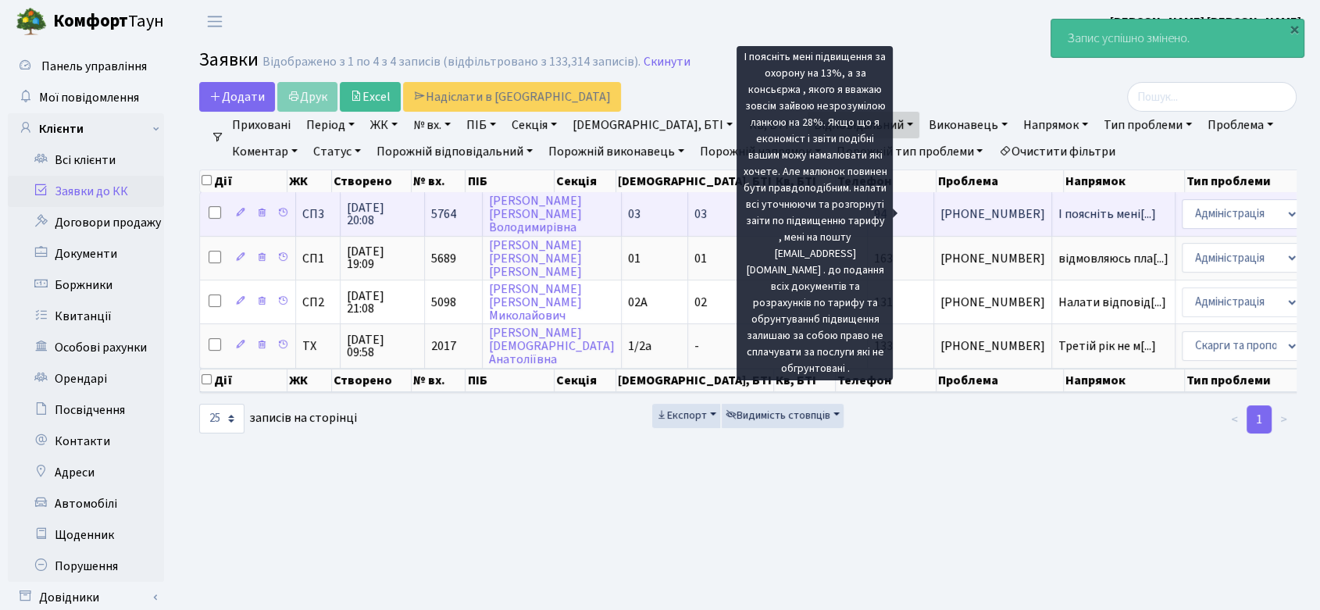
click at [1059, 212] on span "І поясніть мені[...]" at bounding box center [1108, 213] width 98 height 17
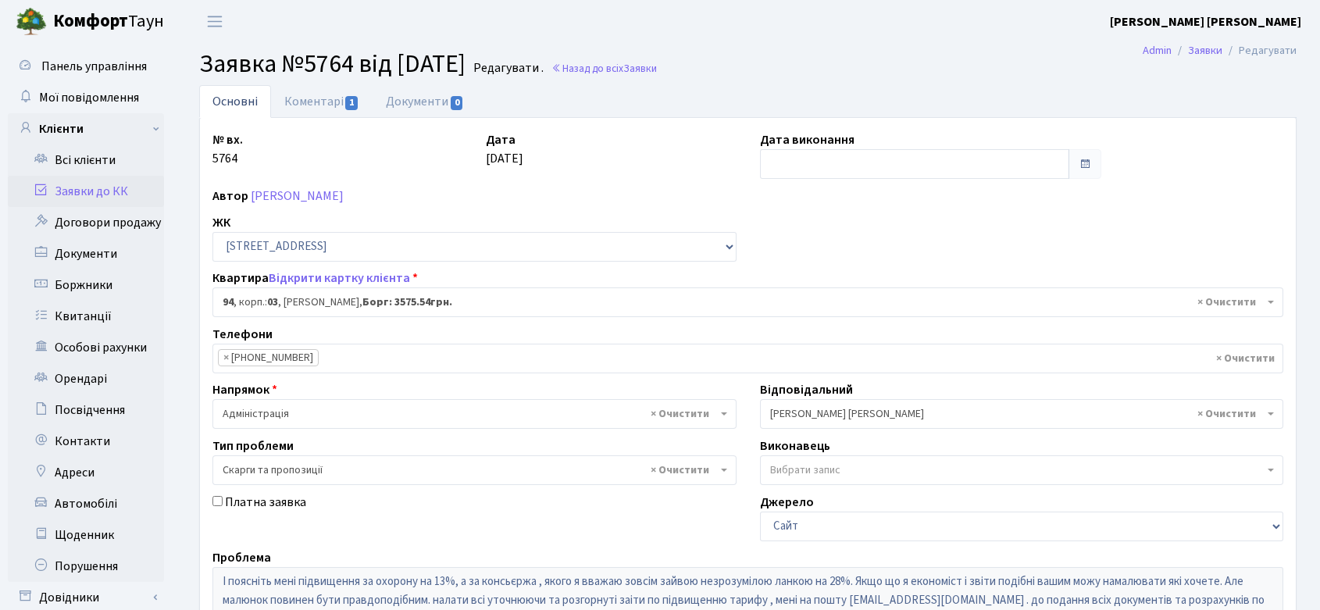
select select "20816"
select select "55"
click at [931, 151] on input "text" at bounding box center [914, 164] width 309 height 30
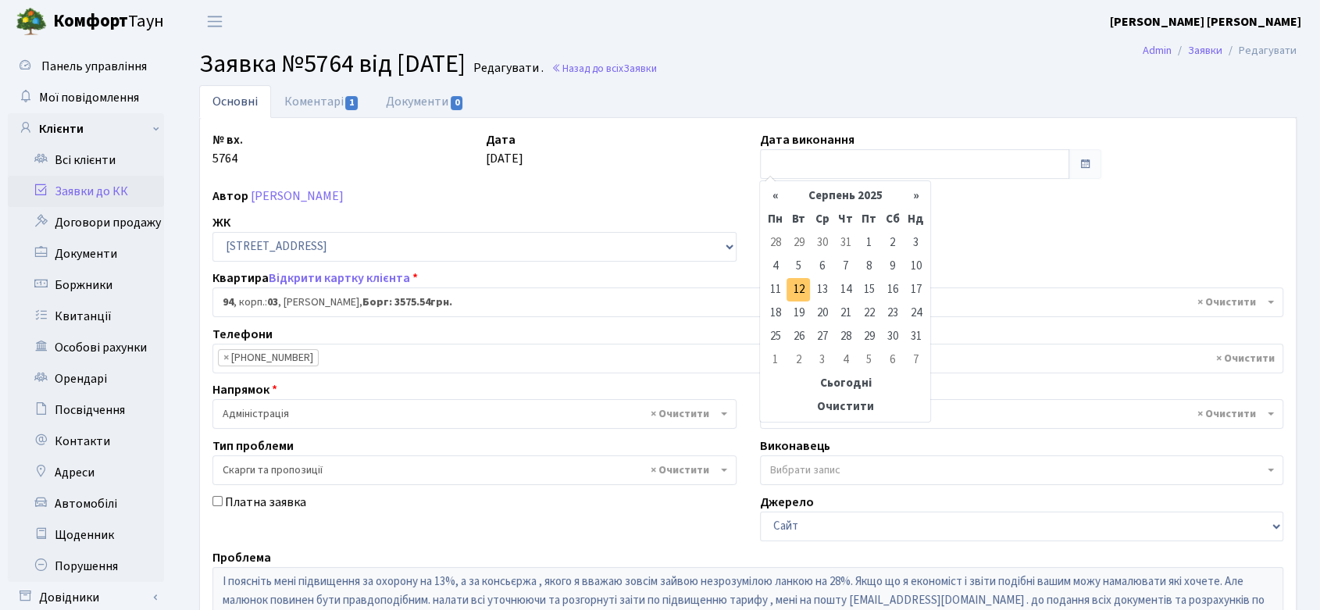
click at [793, 290] on td "12" at bounding box center [798, 289] width 23 height 23
type input "[DATE]"
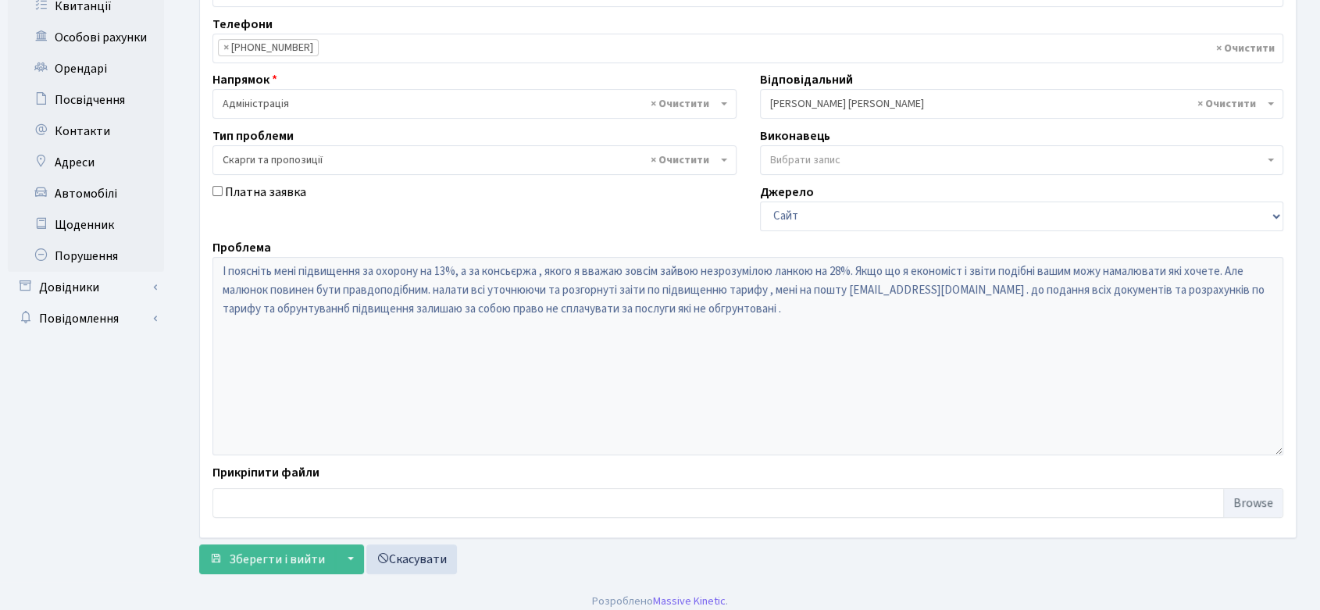
scroll to position [320, 0]
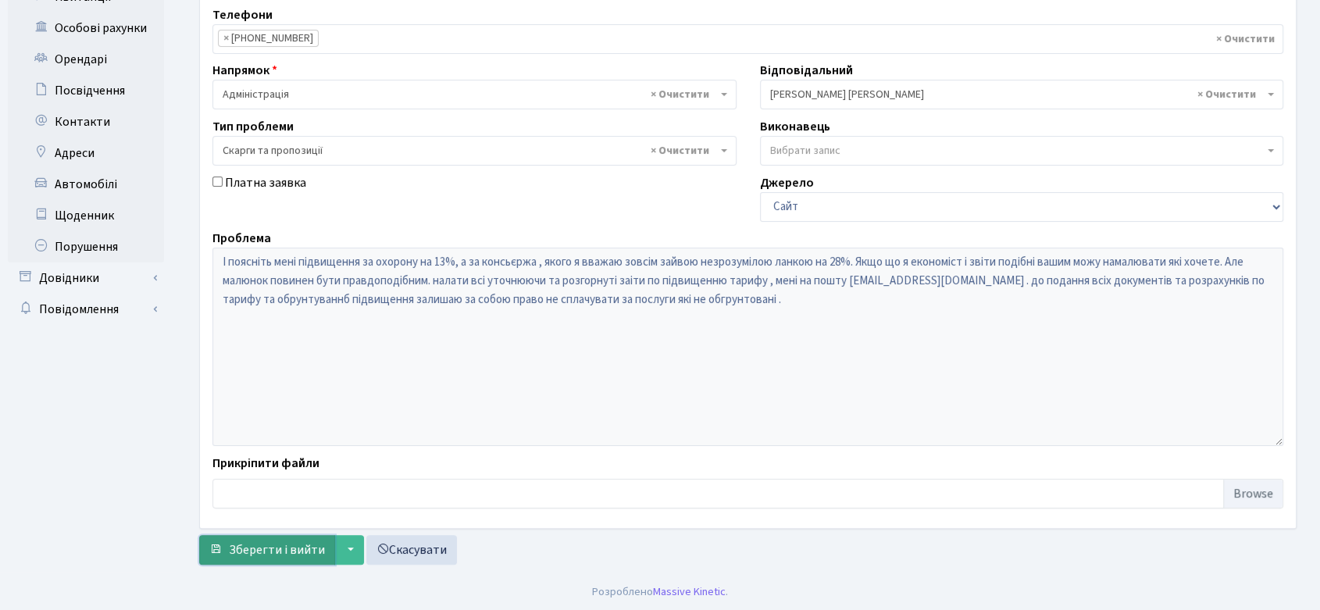
click at [274, 553] on span "Зберегти і вийти" at bounding box center [277, 549] width 96 height 17
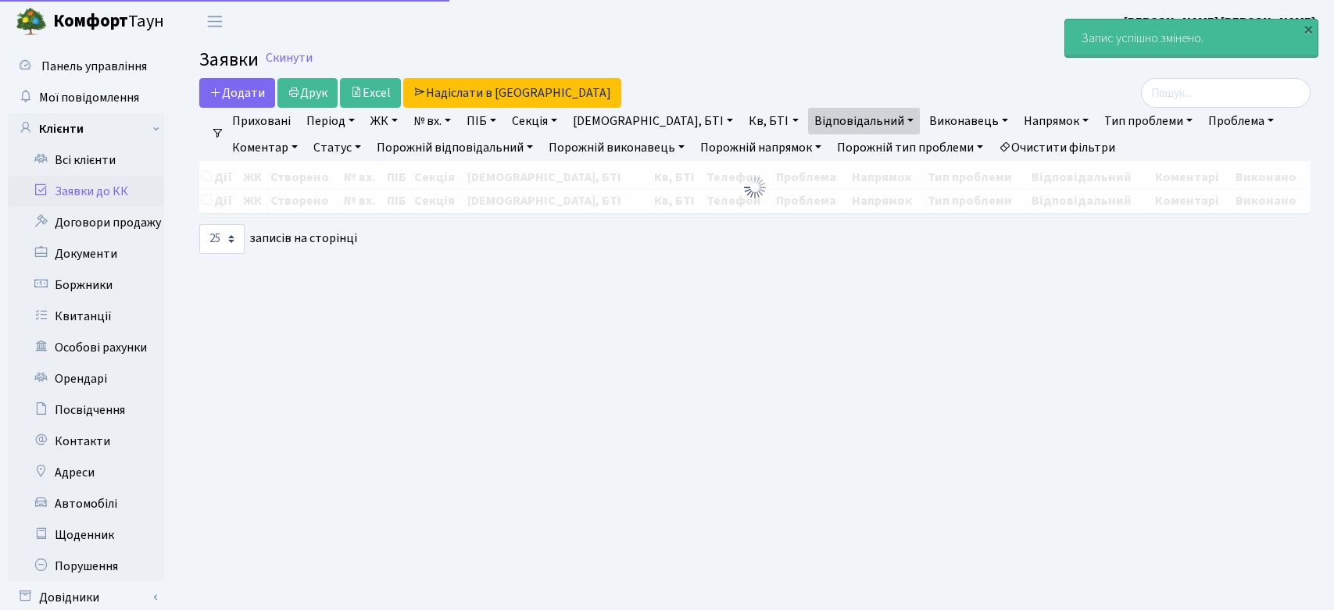
select select "25"
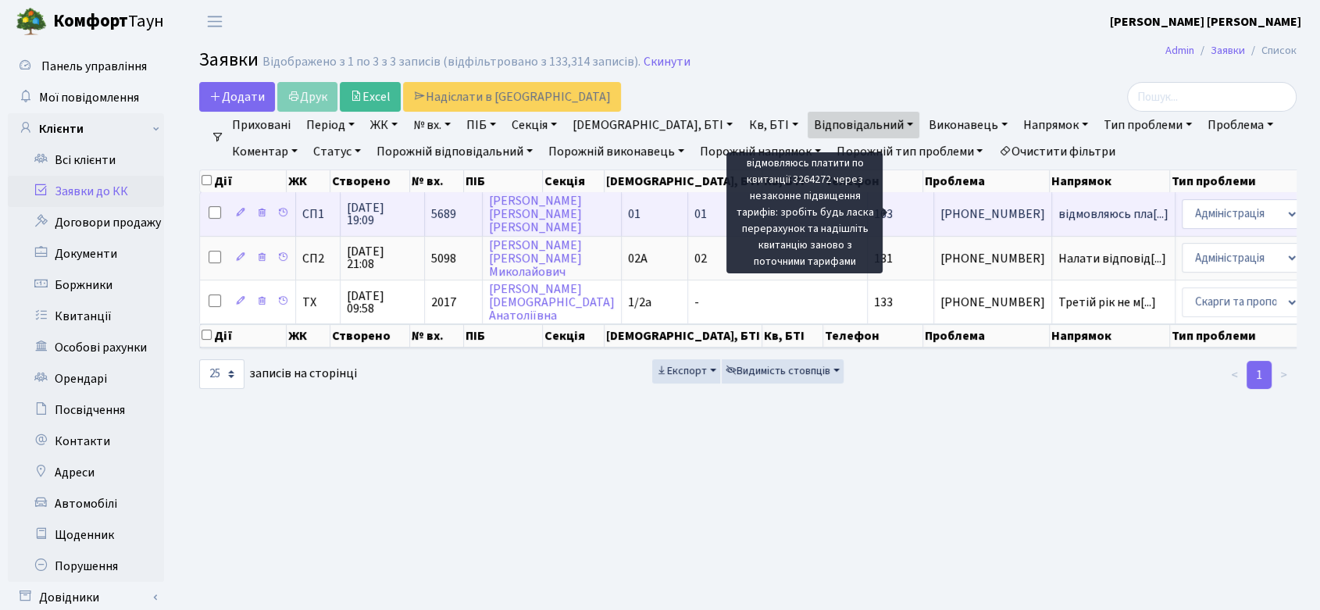
click at [1059, 216] on span "відмовляюсь пла[...]" at bounding box center [1114, 213] width 110 height 17
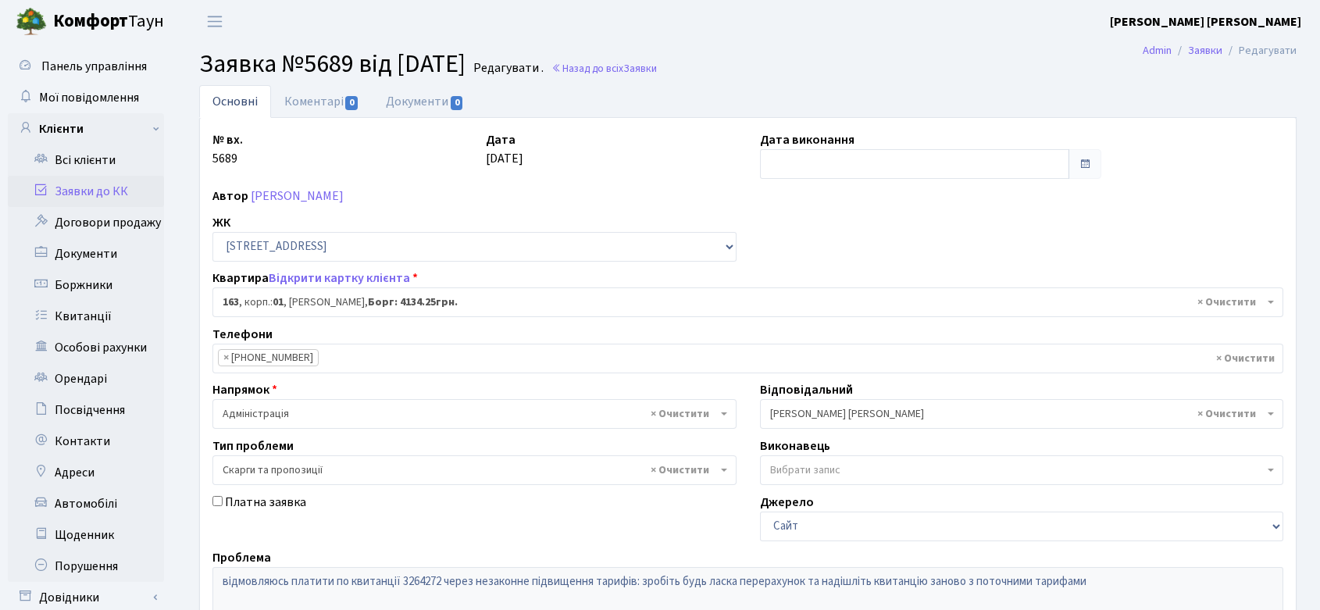
select select "20088"
select select "55"
drag, startPoint x: 203, startPoint y: 60, endPoint x: 506, endPoint y: 62, distance: 302.4
click at [466, 62] on span "Заявка №5689 від 08.07.2025" at bounding box center [332, 64] width 266 height 36
copy span "Заявка №5689 від 08.07.2025"
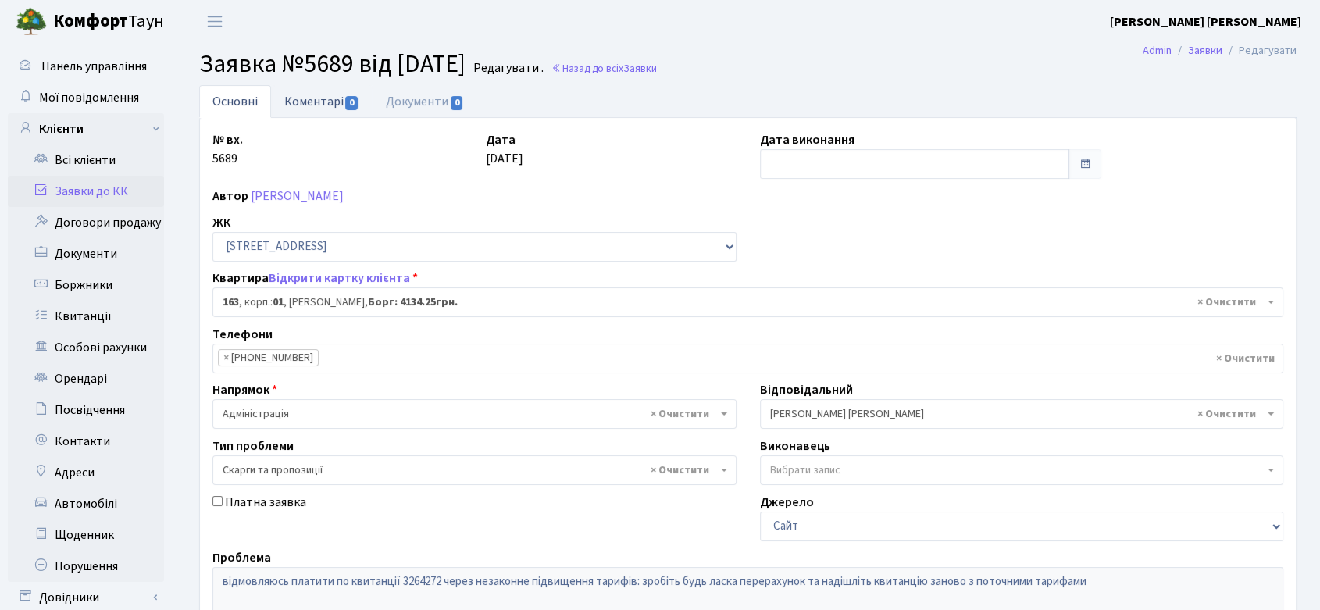
click at [317, 96] on link "Коментарі 0" at bounding box center [322, 101] width 102 height 32
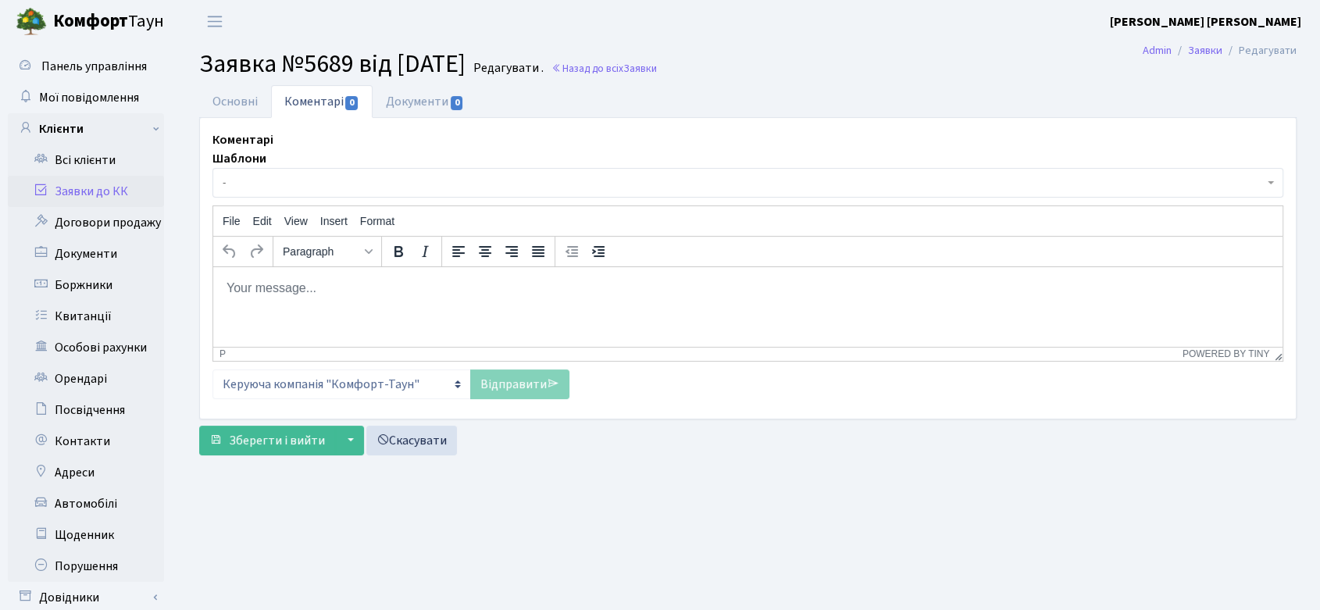
click at [334, 291] on p "Rich Text Area. Press ALT-0 for help." at bounding box center [748, 288] width 1045 height 17
click at [828, 294] on p "Rich Text Area. Press ALT-0 for help." at bounding box center [748, 288] width 1045 height 17
click at [299, 291] on body "Rich Text Area. Press ALT-0 for help." at bounding box center [748, 288] width 1045 height 17
paste body "Rich Text Area. Press ALT-0 for help."
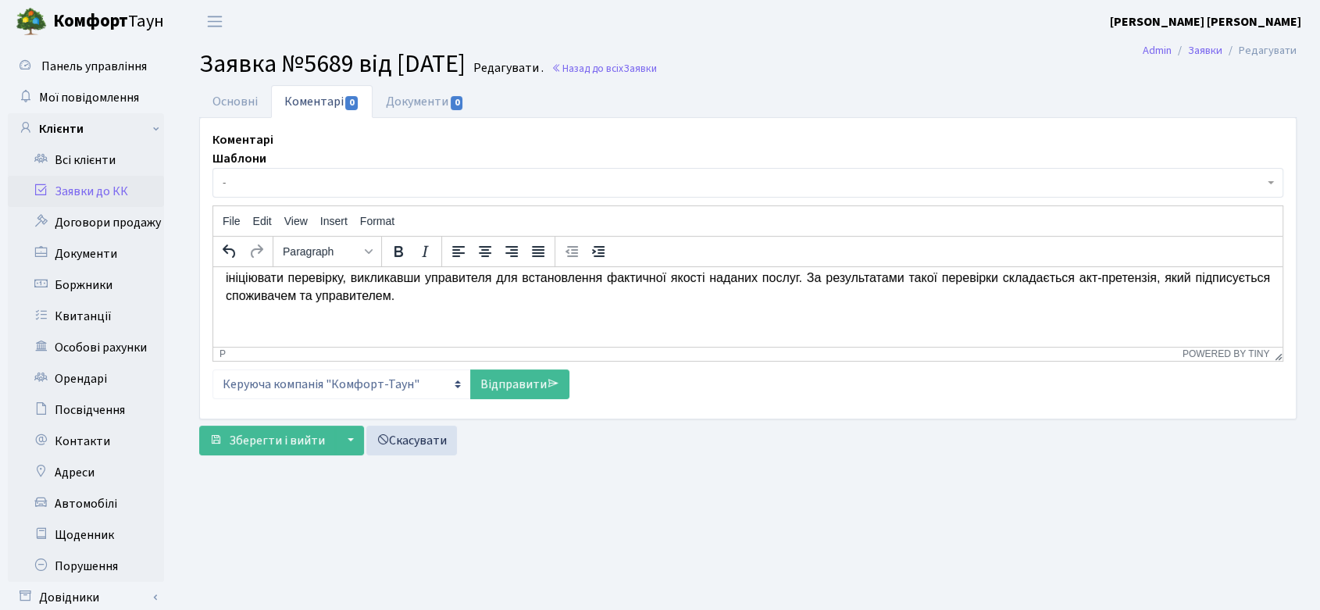
scroll to position [485, 0]
click at [513, 375] on link "Відправити" at bounding box center [519, 385] width 99 height 30
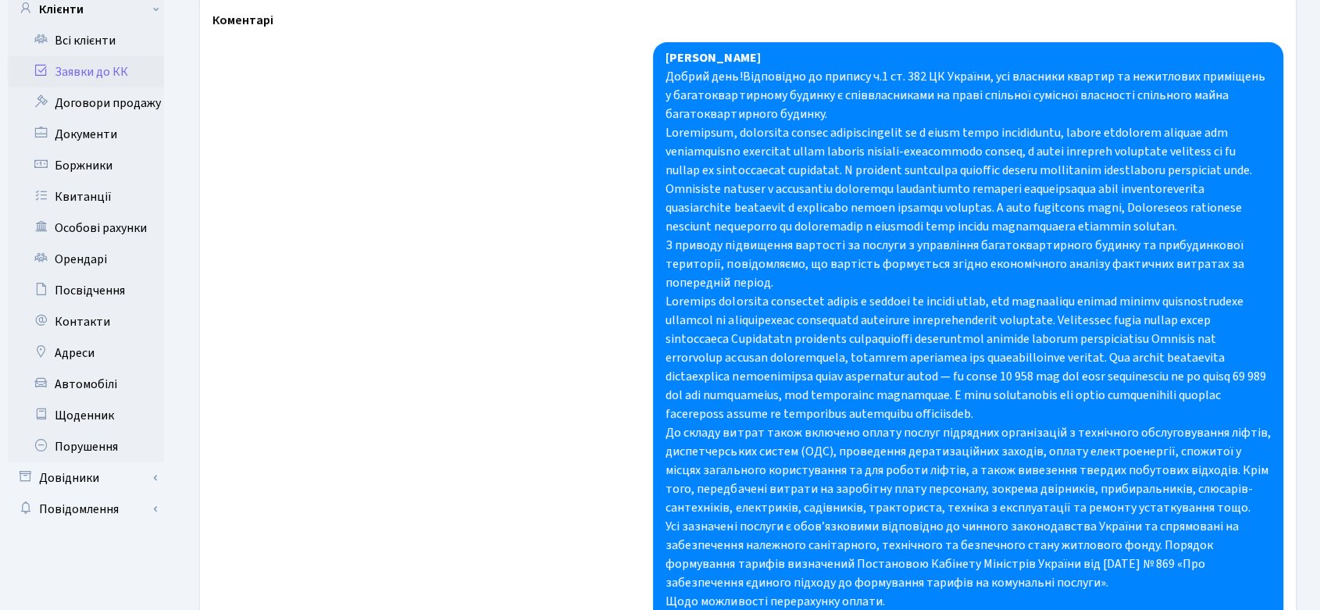
scroll to position [0, 0]
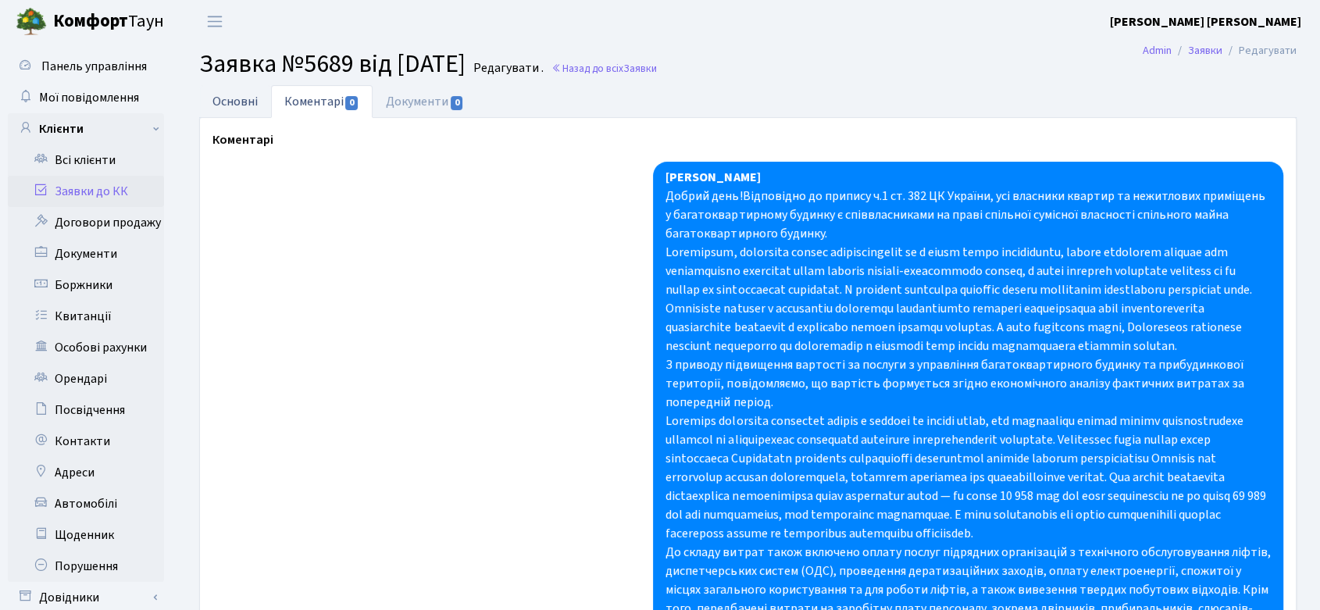
click at [237, 108] on link "Основні" at bounding box center [235, 101] width 72 height 32
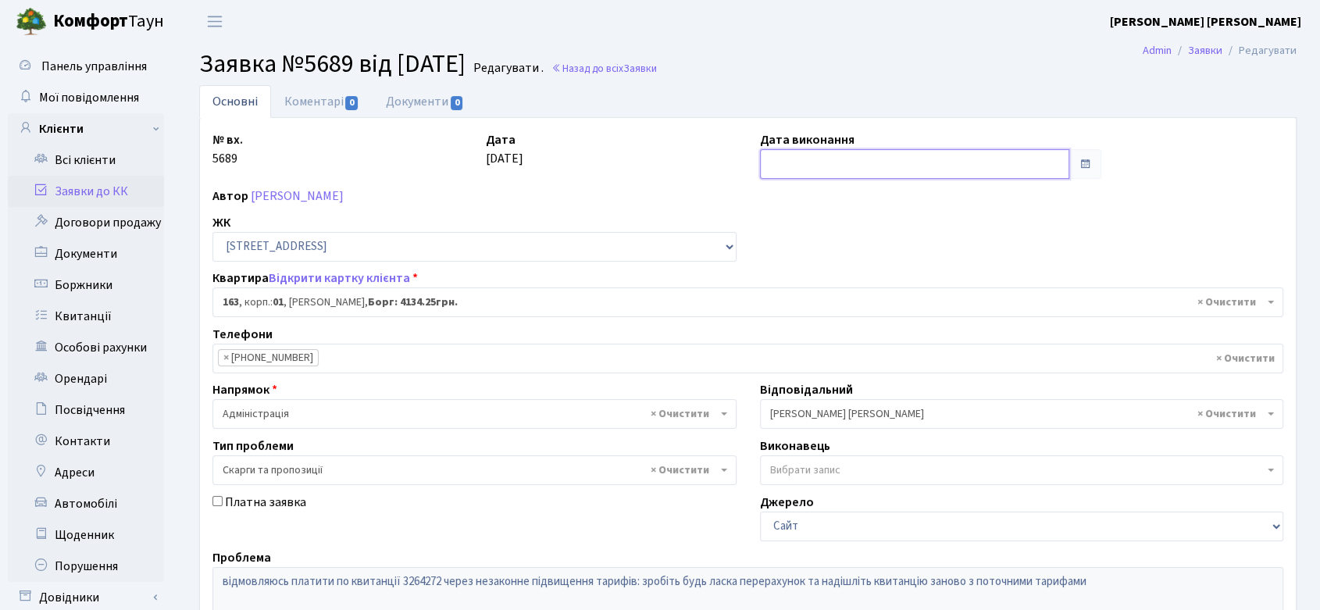
click at [841, 165] on input "text" at bounding box center [914, 164] width 309 height 30
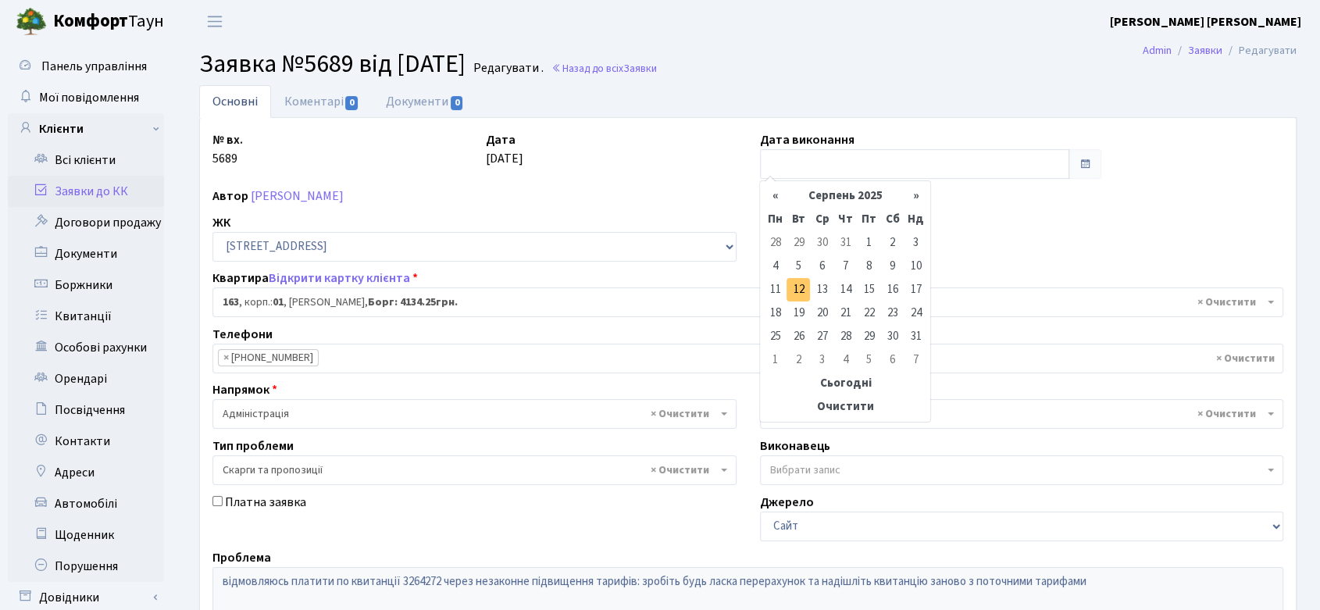
click at [798, 286] on td "12" at bounding box center [798, 289] width 23 height 23
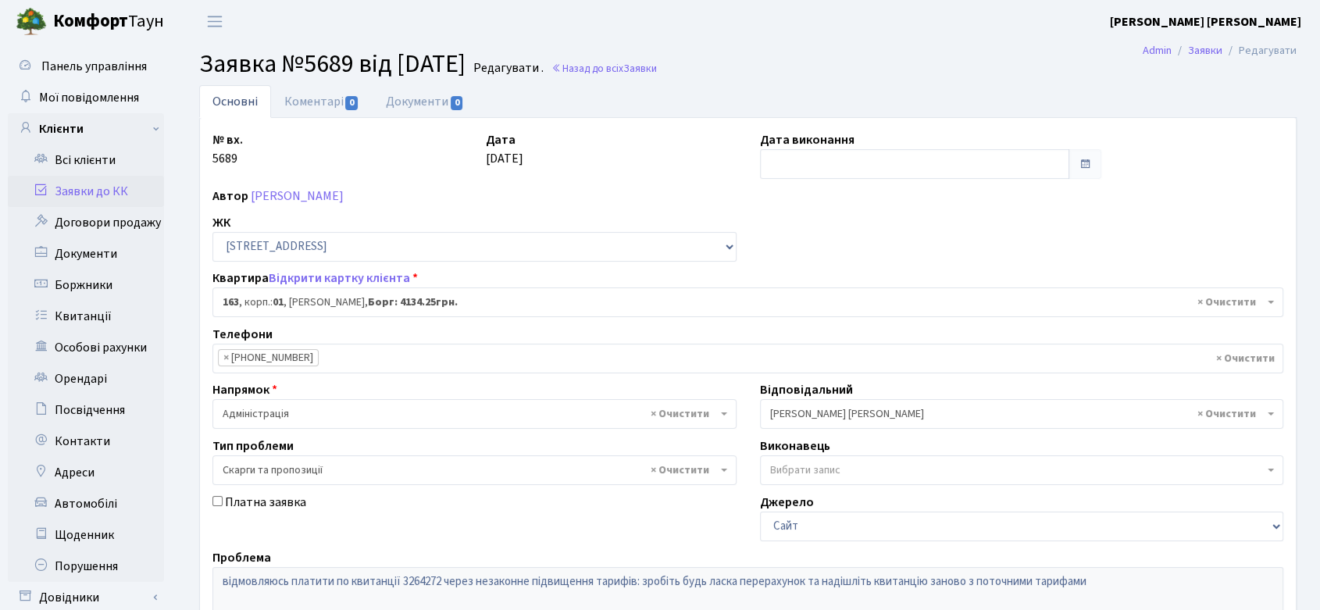
type input "12.08.2025"
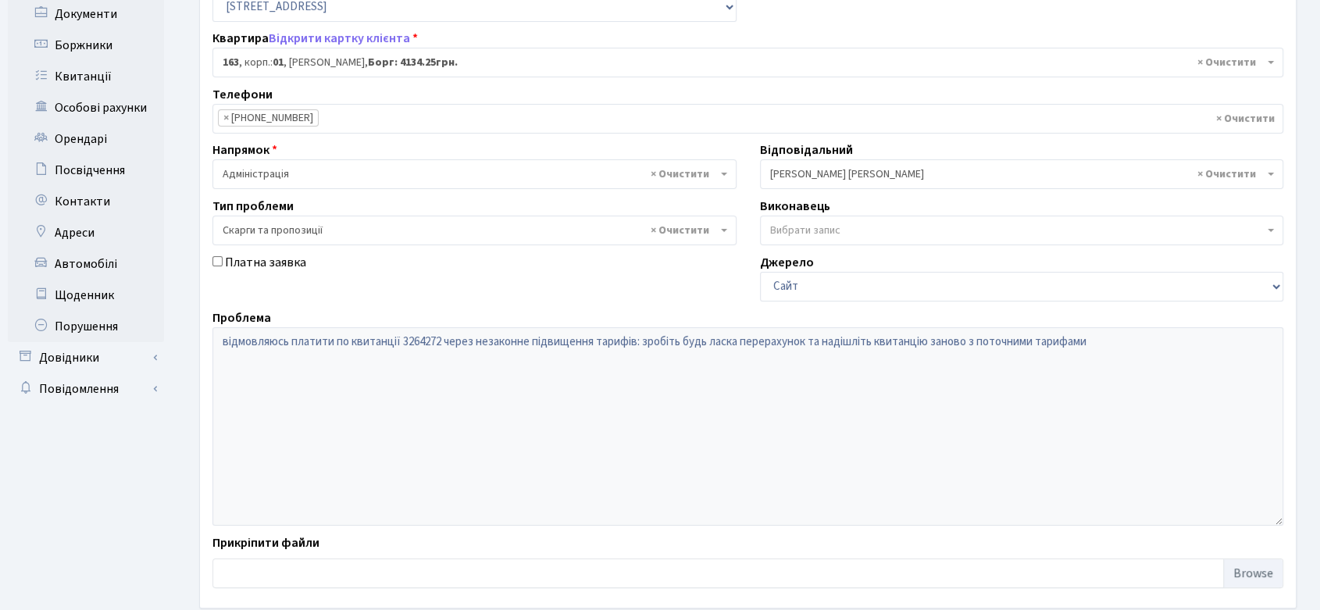
scroll to position [320, 0]
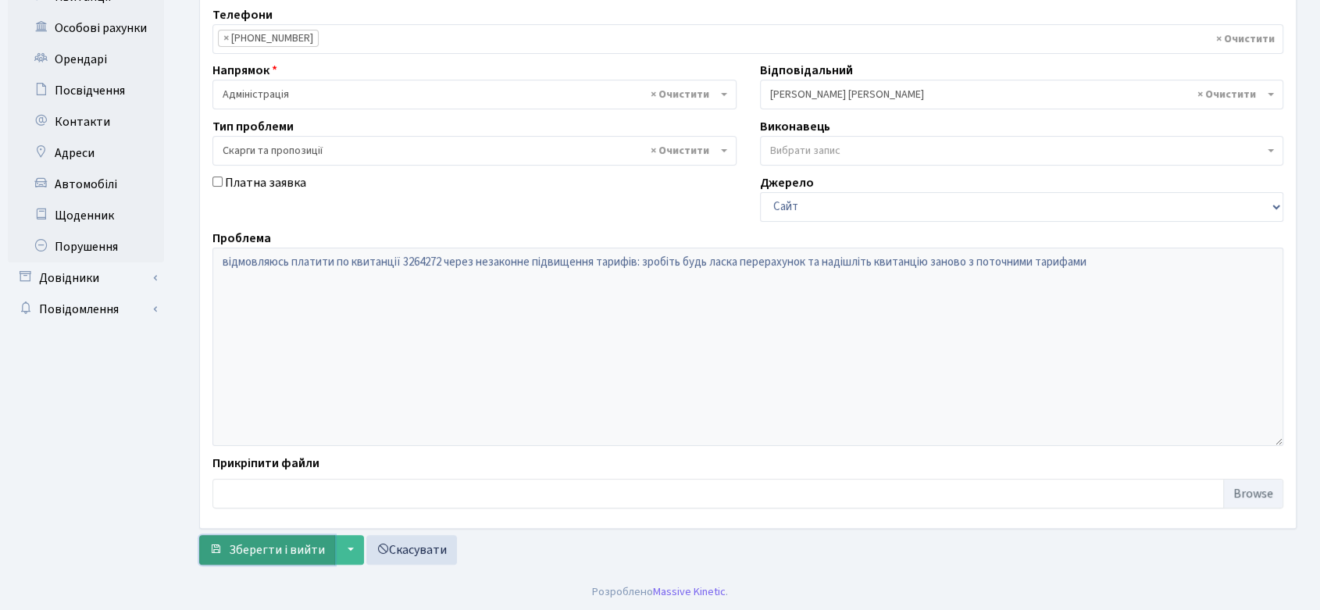
click at [250, 549] on span "Зберегти і вийти" at bounding box center [277, 549] width 96 height 17
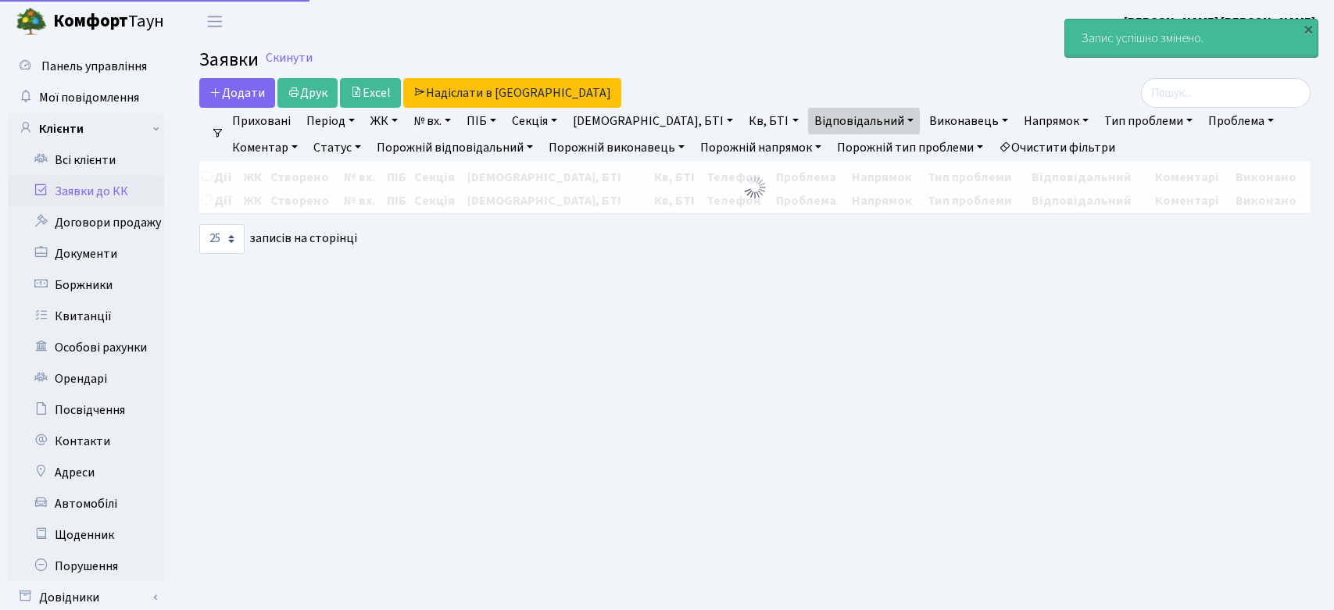
select select "25"
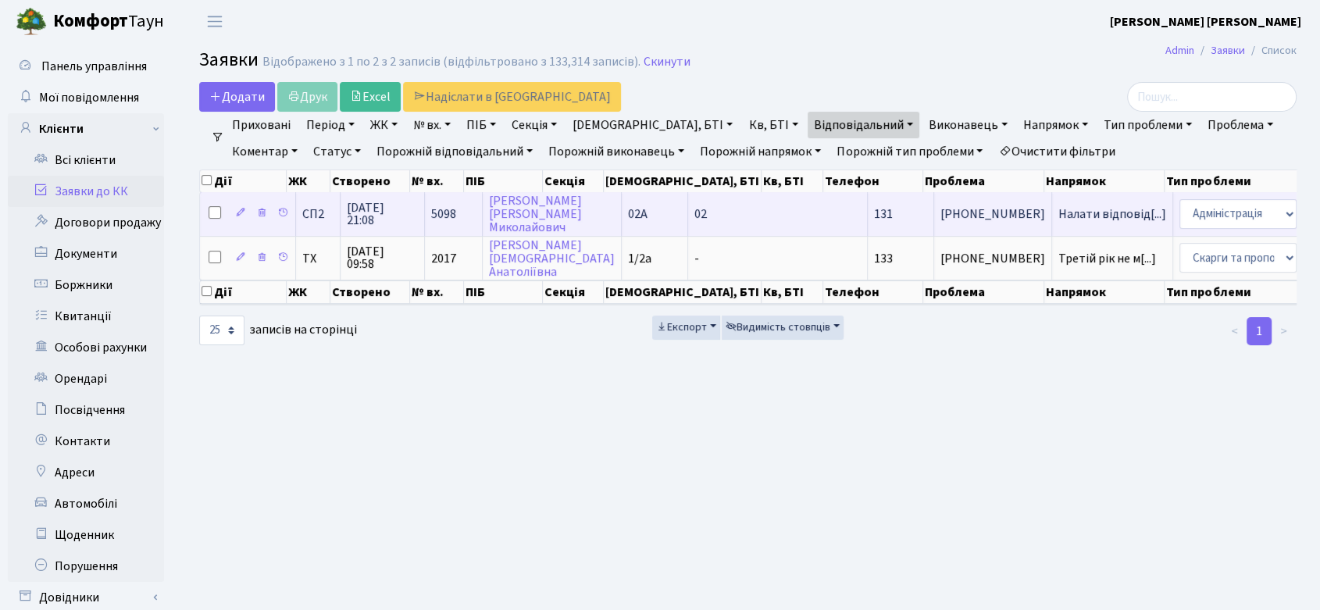
click at [941, 213] on span "[PHONE_NUMBER]" at bounding box center [993, 214] width 105 height 13
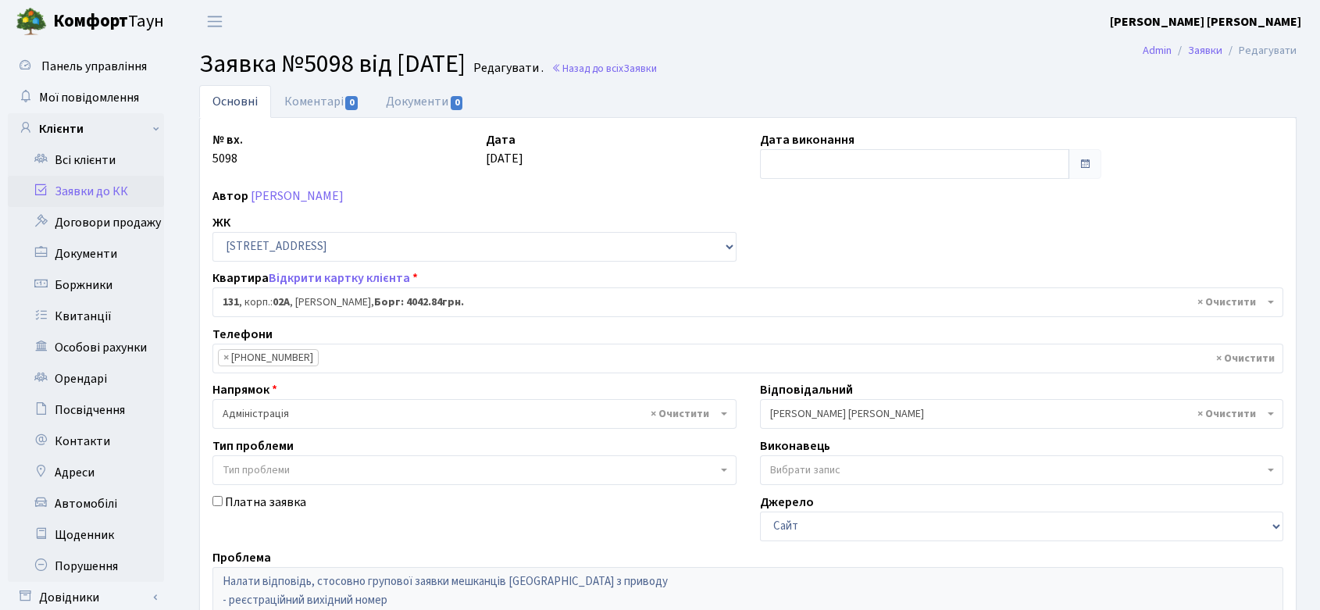
select select "20381"
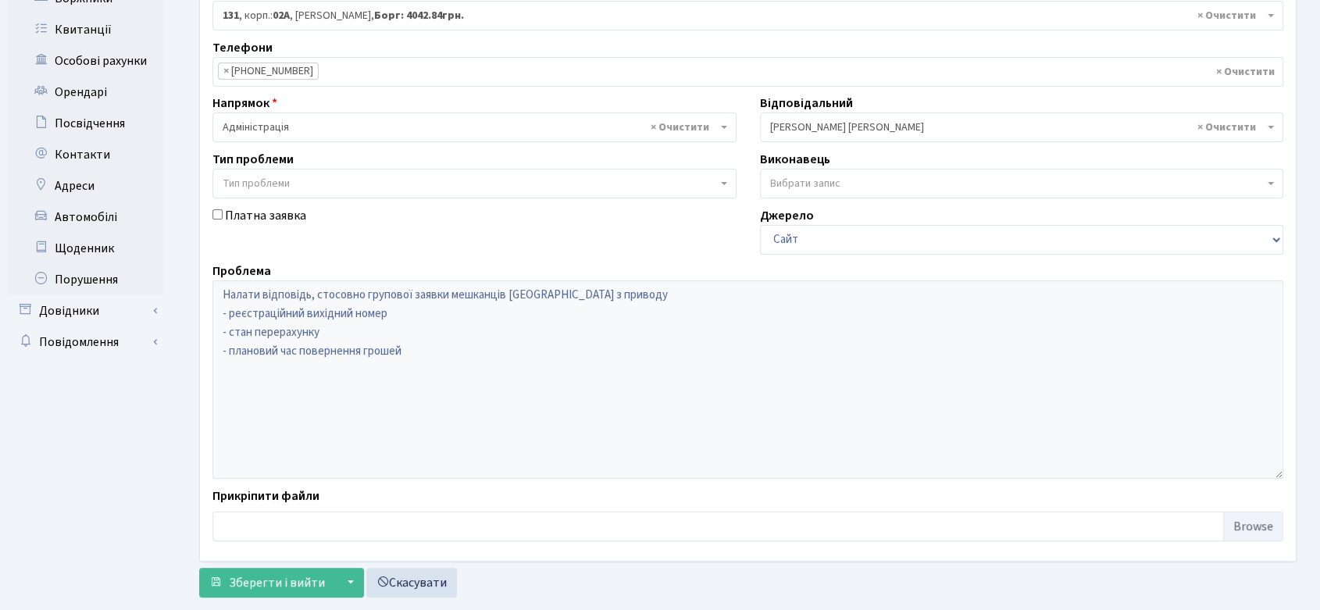
scroll to position [320, 0]
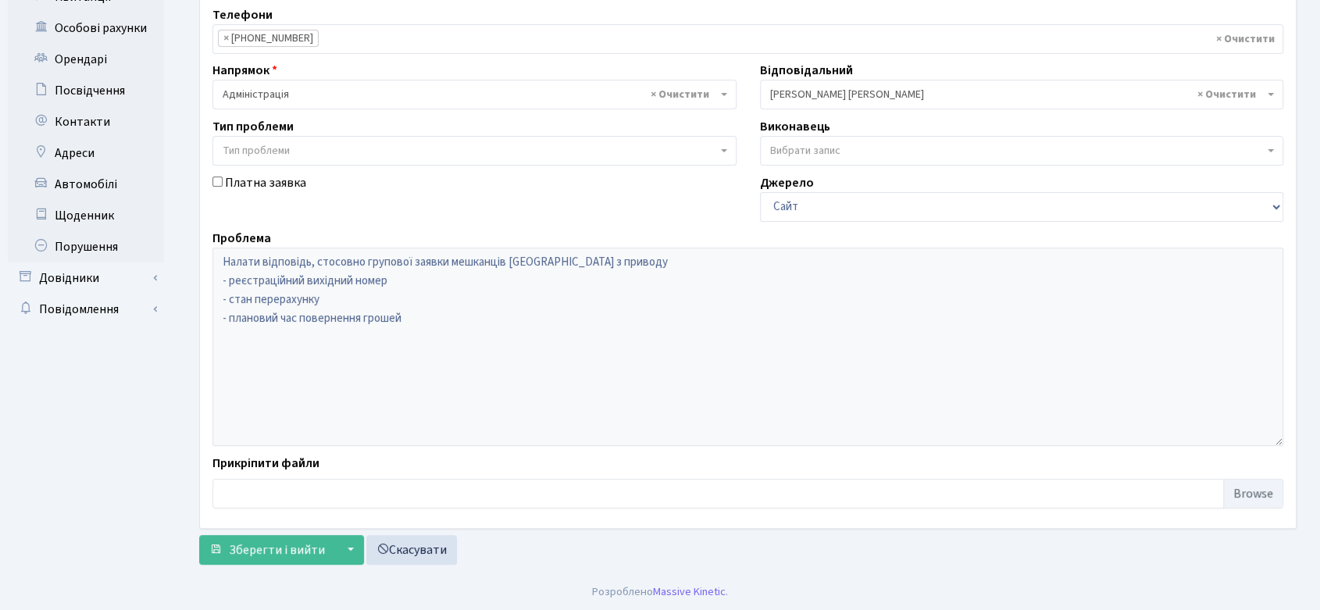
click at [30, 407] on ul "Панель управління Мої повідомлення Клієнти" at bounding box center [86, 148] width 156 height 834
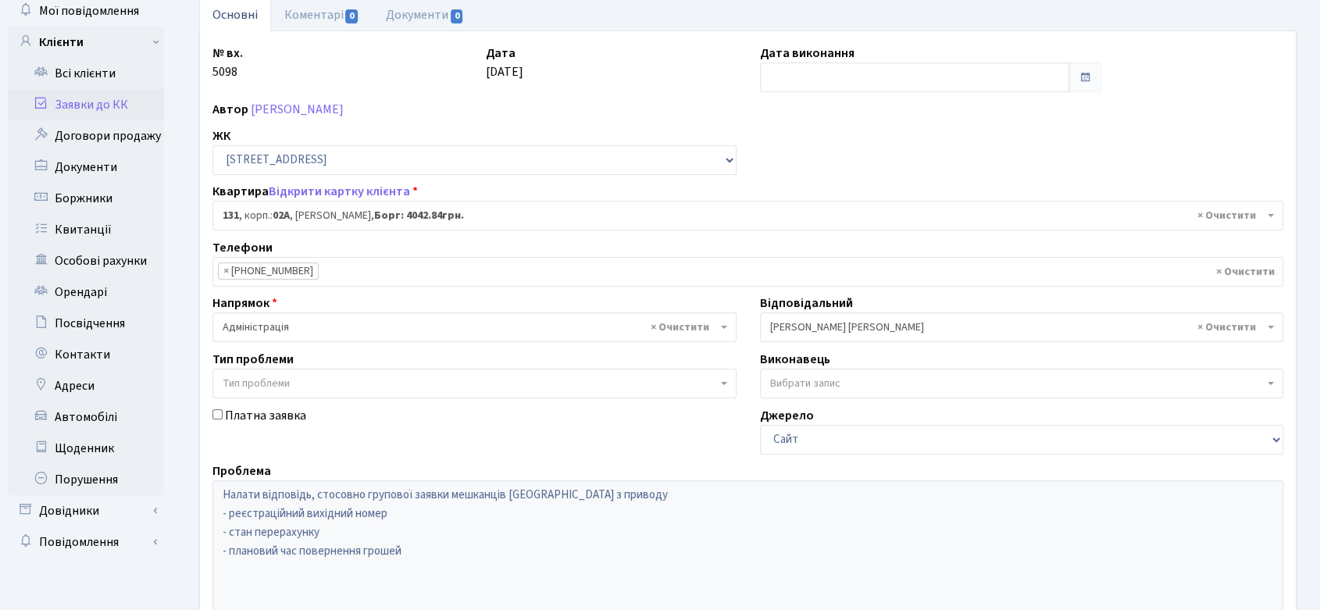
scroll to position [0, 0]
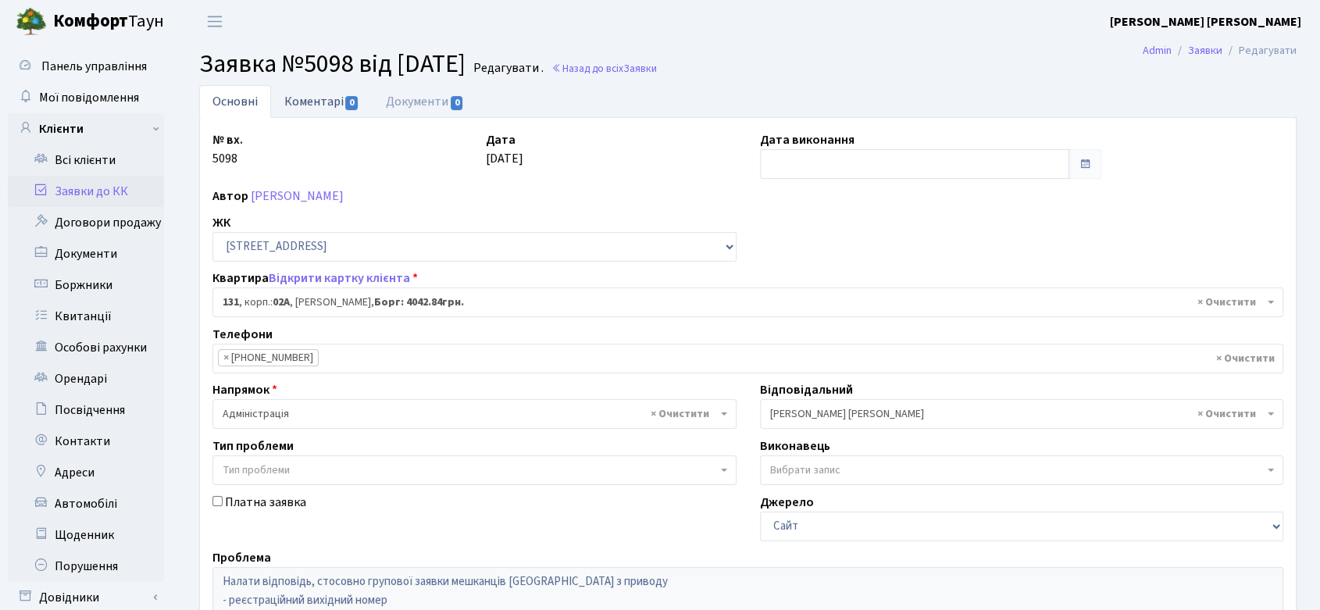
click at [318, 98] on link "Коментарі 0" at bounding box center [322, 101] width 102 height 32
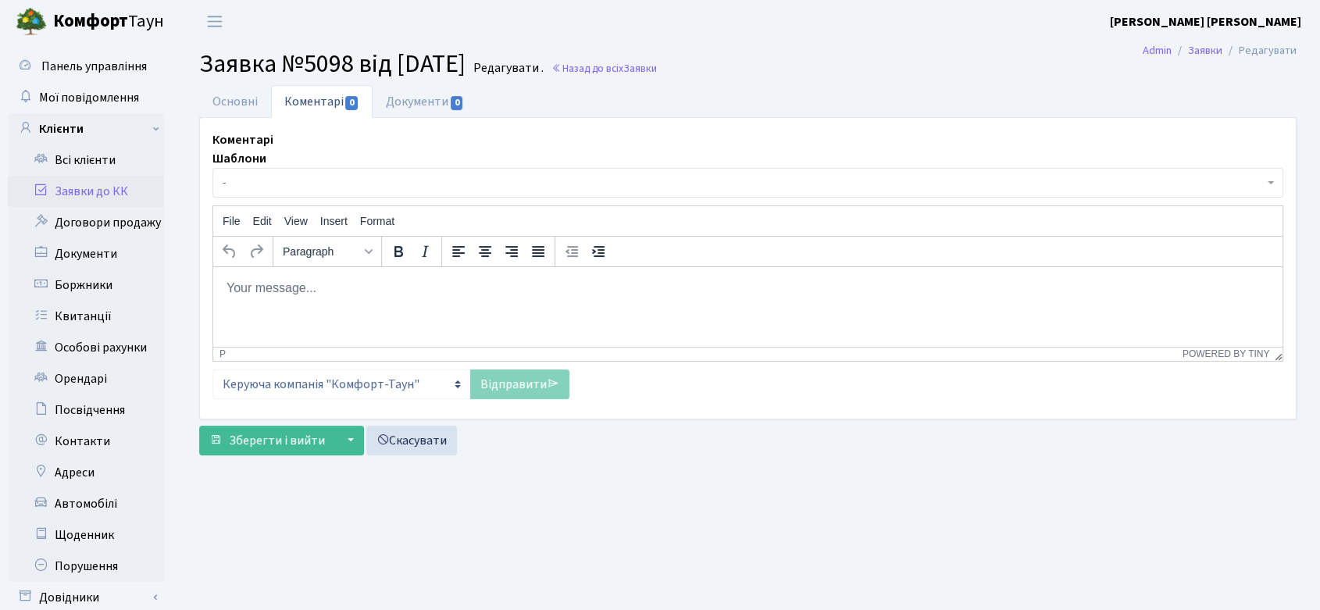
click at [319, 288] on p "Rich Text Area. Press ALT-0 for help." at bounding box center [748, 288] width 1045 height 17
paste body "Rich Text Area. Press ALT-0 for help."
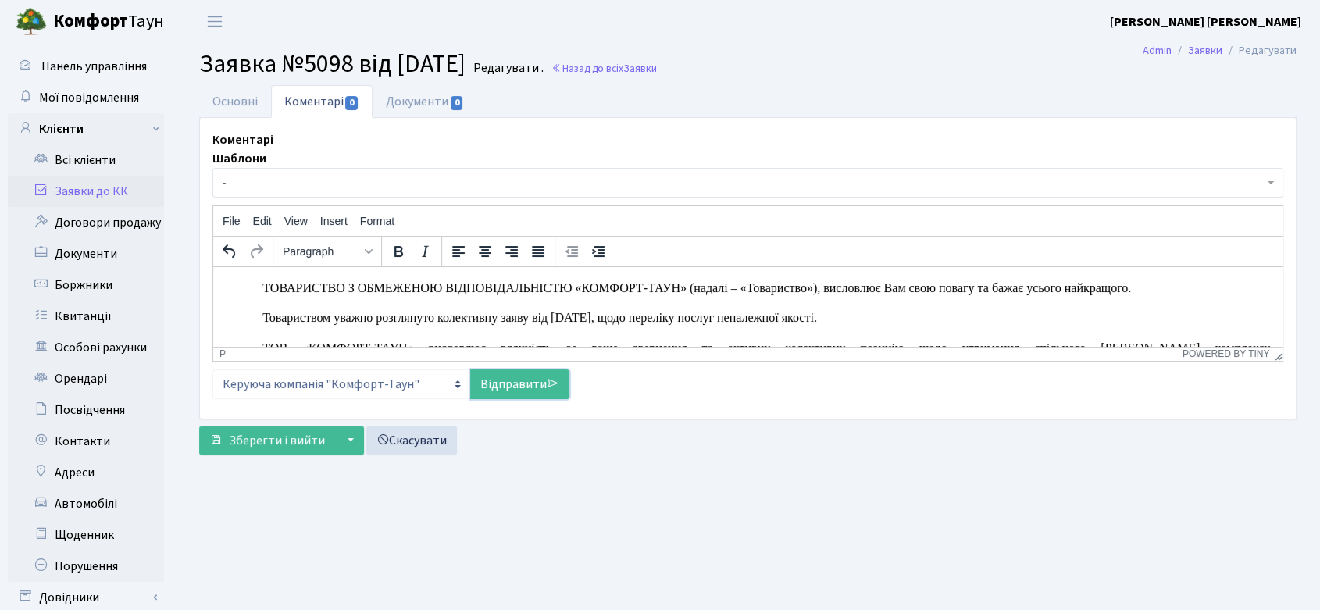
drag, startPoint x: 514, startPoint y: 380, endPoint x: 506, endPoint y: 374, distance: 9.5
click at [515, 380] on link "Відправити" at bounding box center [519, 385] width 99 height 30
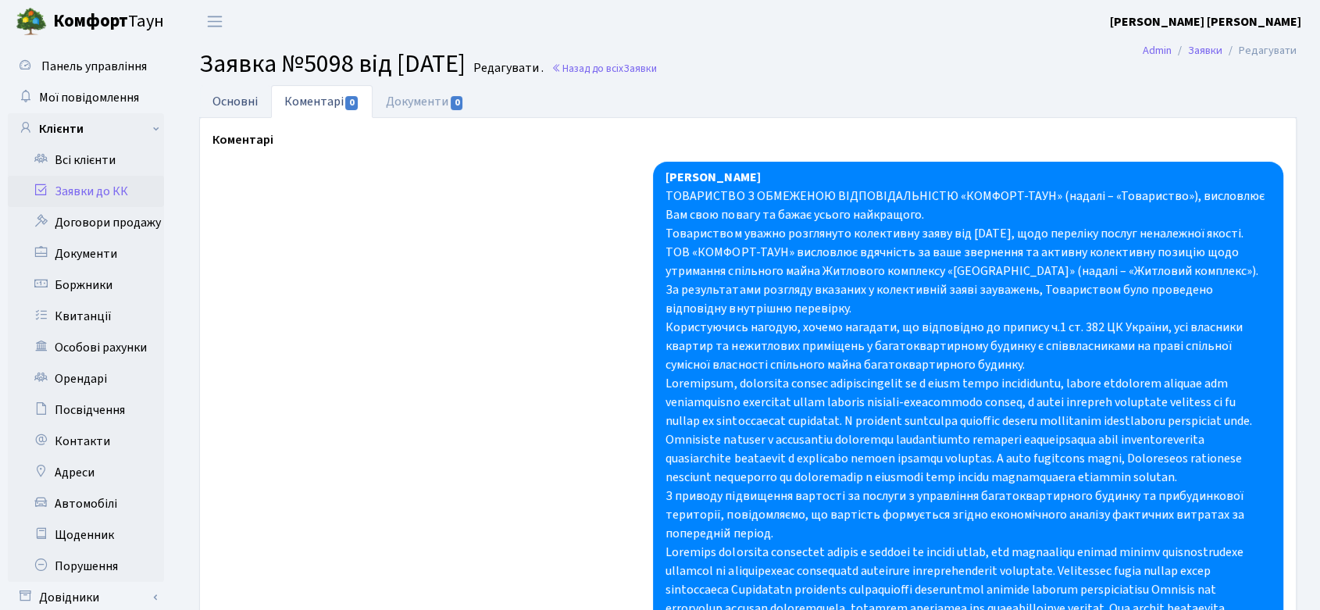
click at [238, 93] on link "Основні" at bounding box center [235, 101] width 72 height 32
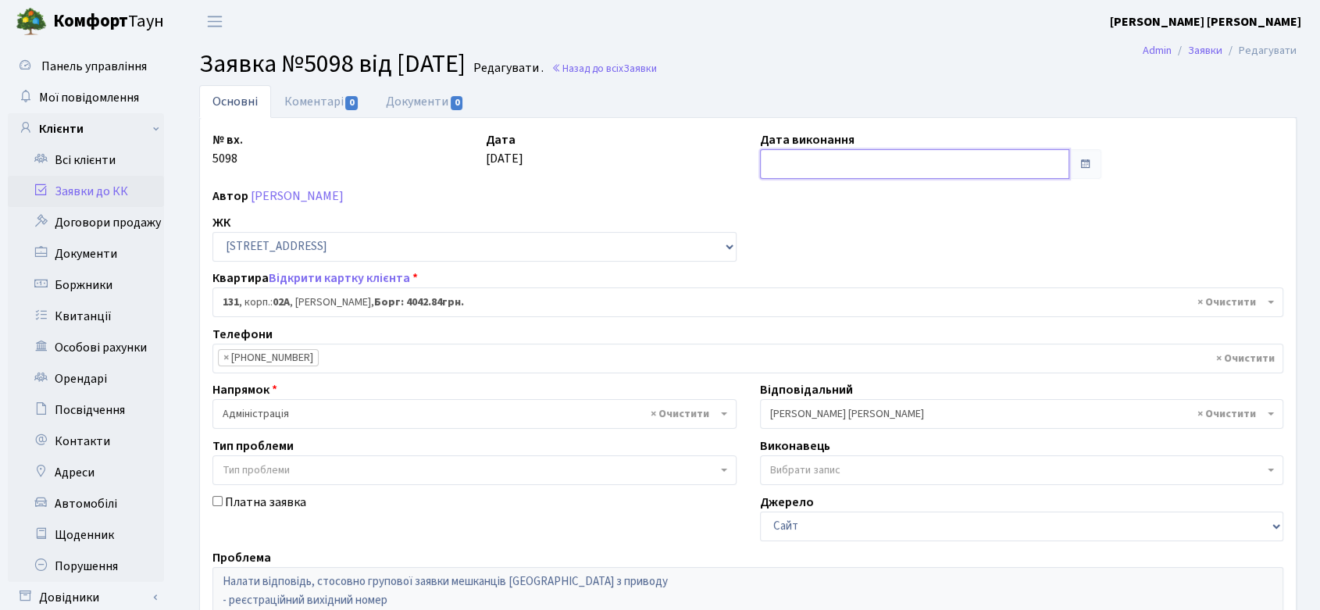
click at [924, 155] on input "text" at bounding box center [914, 164] width 309 height 30
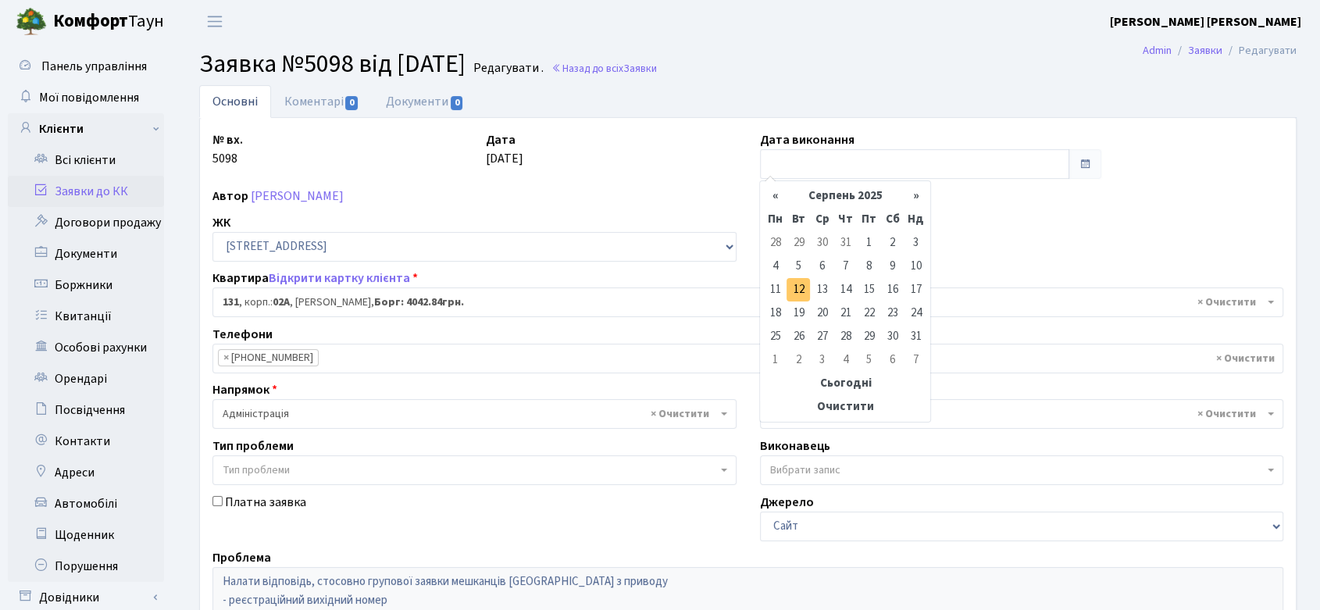
click at [799, 286] on td "12" at bounding box center [798, 289] width 23 height 23
type input "[DATE]"
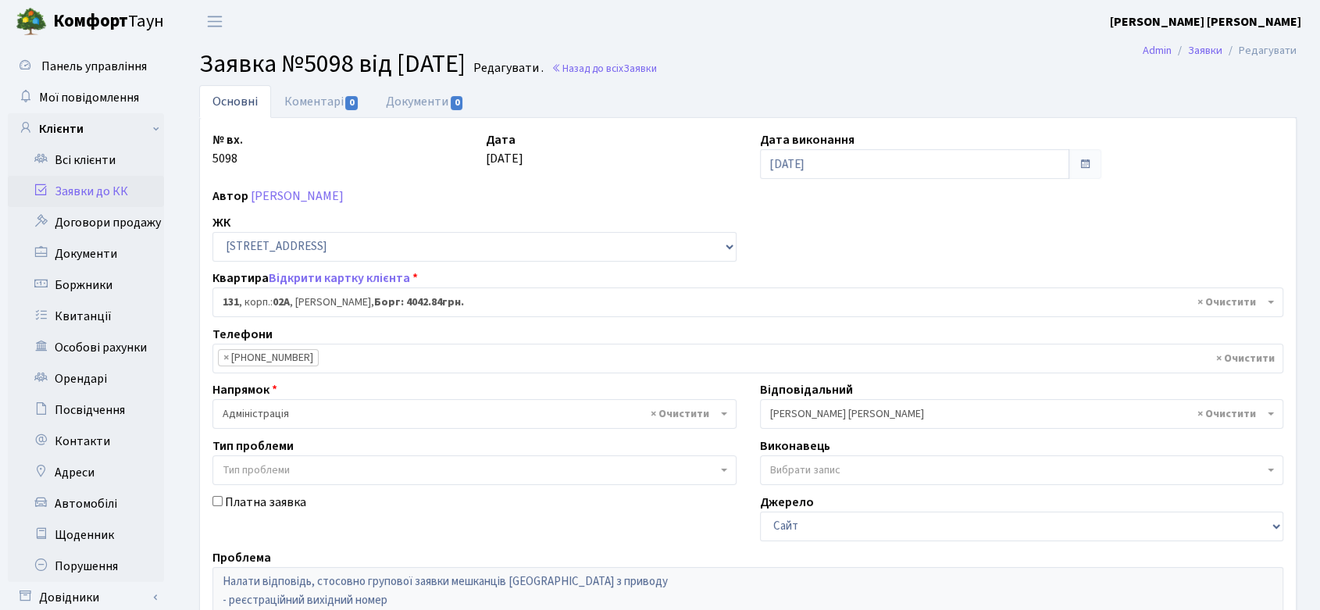
scroll to position [320, 0]
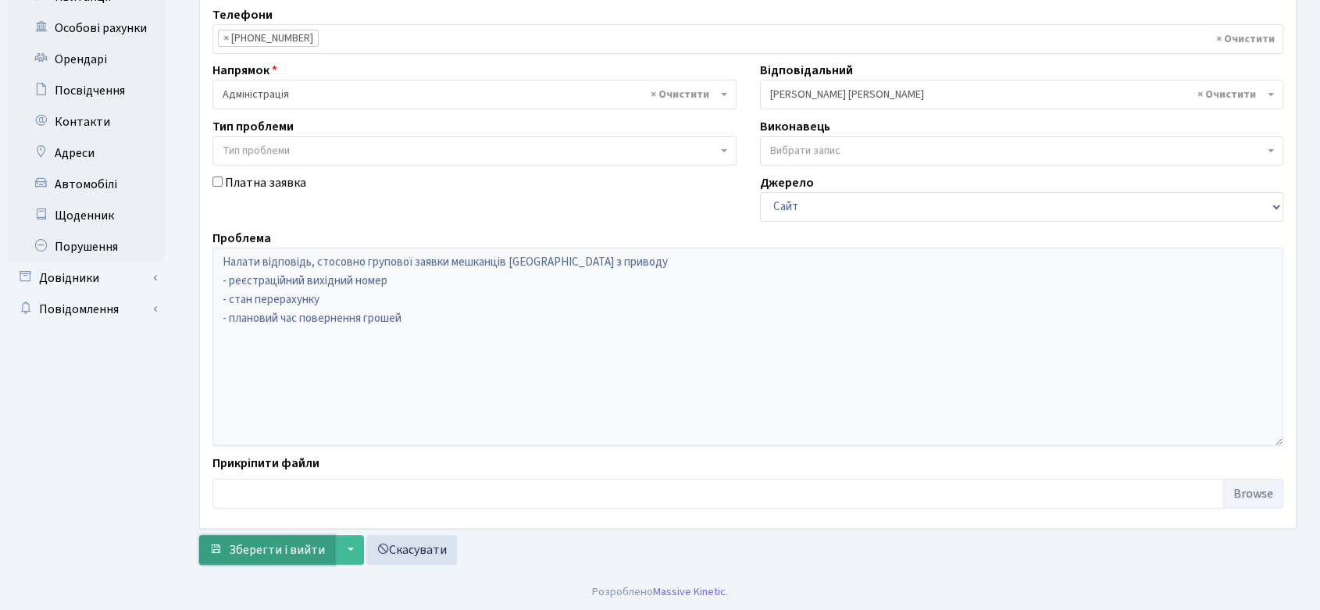
click at [304, 548] on span "Зберегти і вийти" at bounding box center [277, 549] width 96 height 17
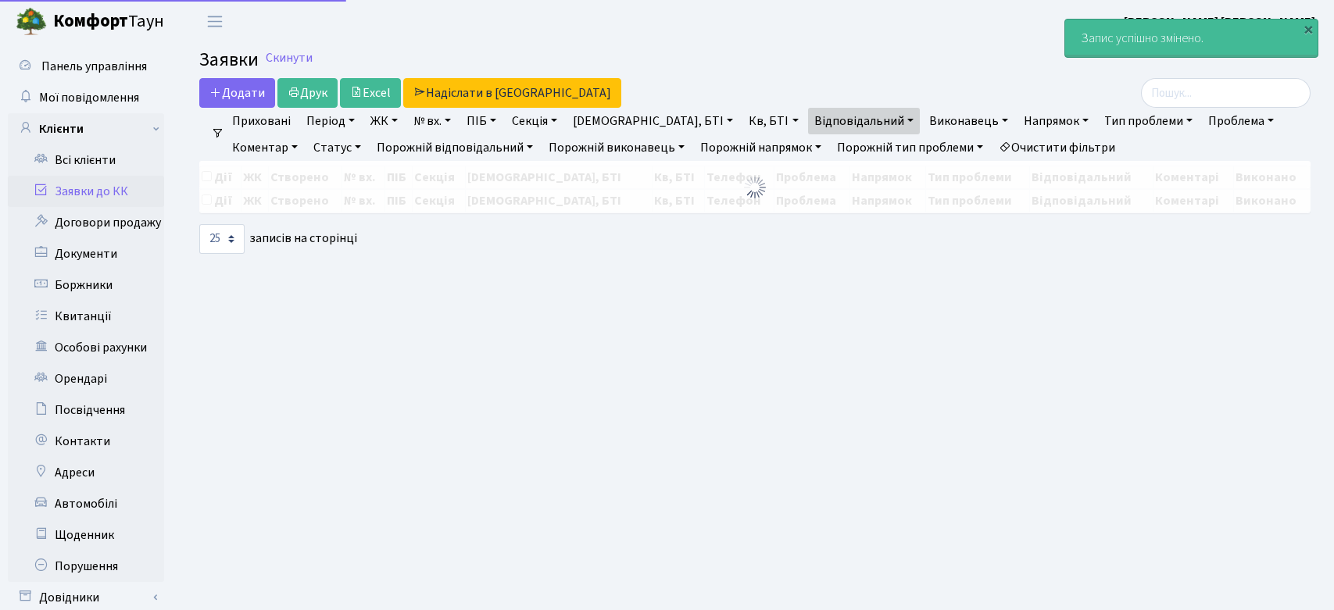
select select "25"
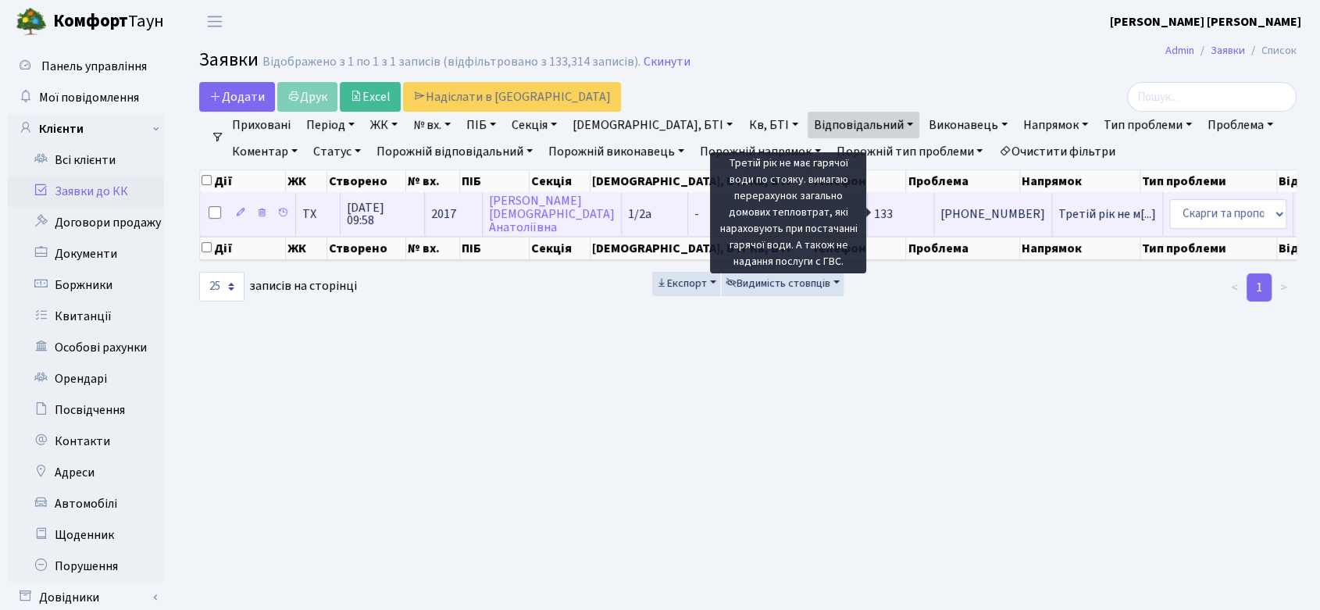
click at [1059, 208] on span "Третій рік не м[...]" at bounding box center [1108, 213] width 98 height 17
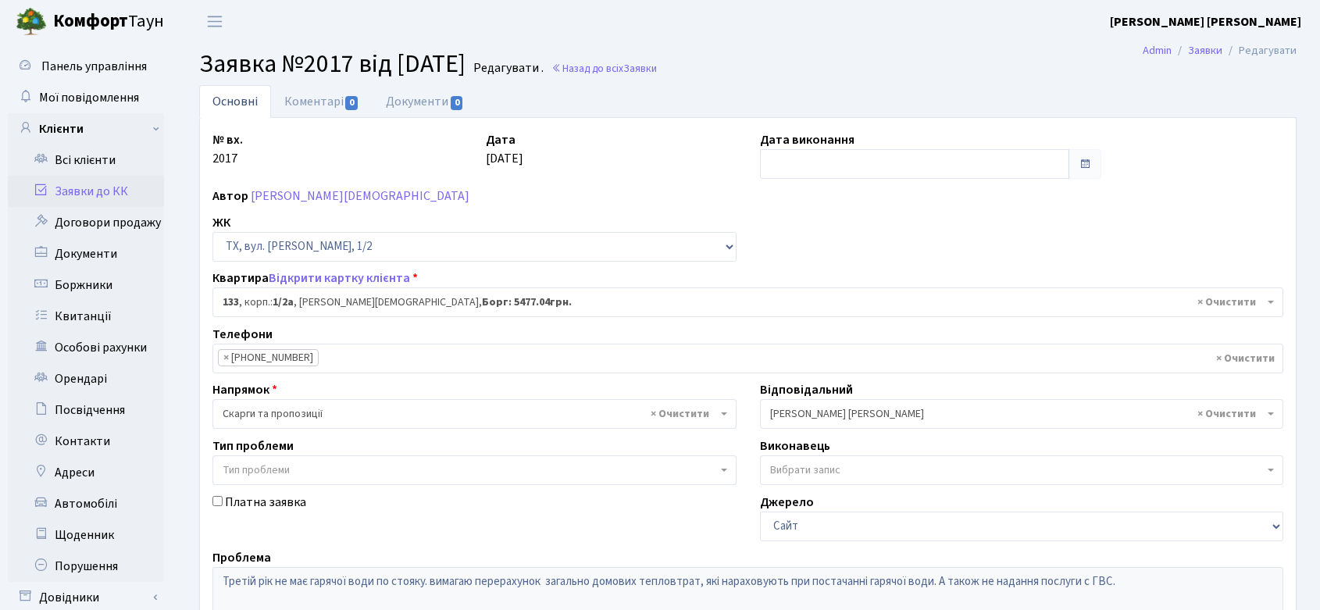
select select "13739"
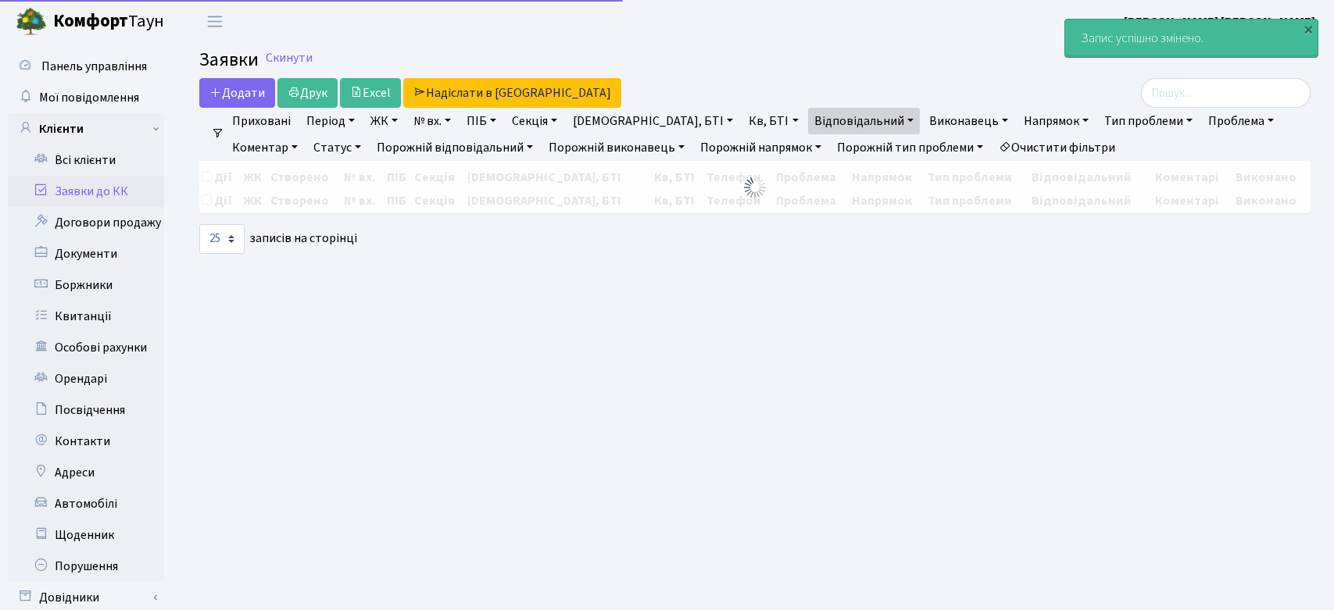
select select "25"
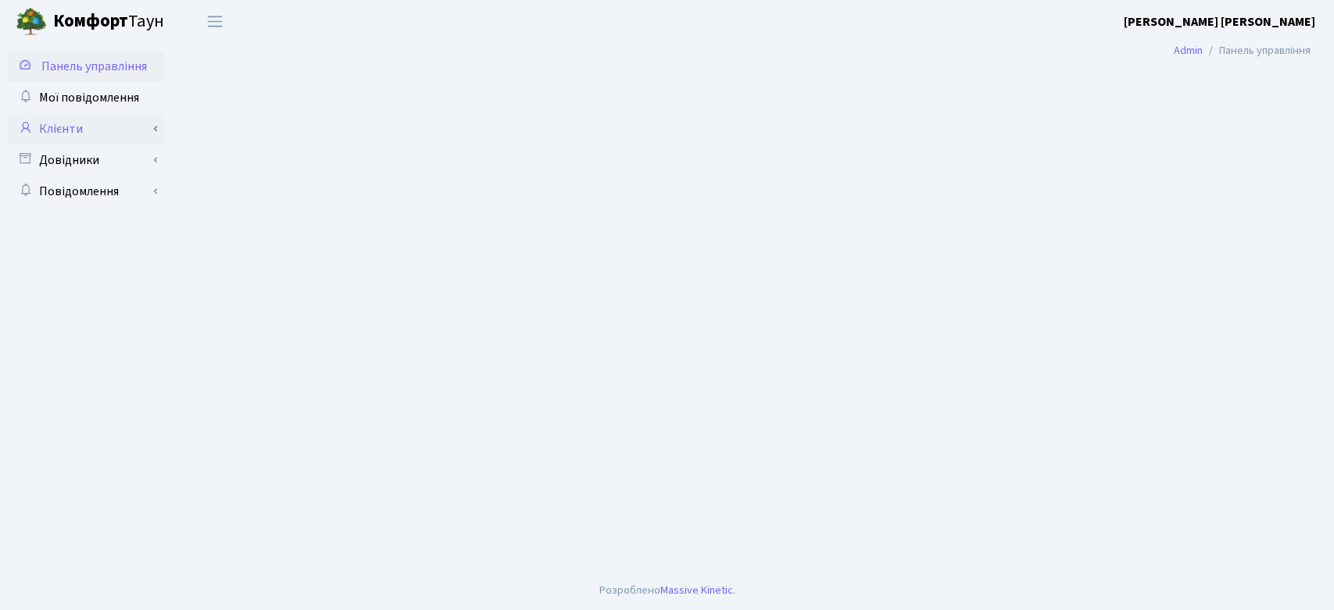
click at [66, 124] on link "Клієнти" at bounding box center [86, 128] width 156 height 31
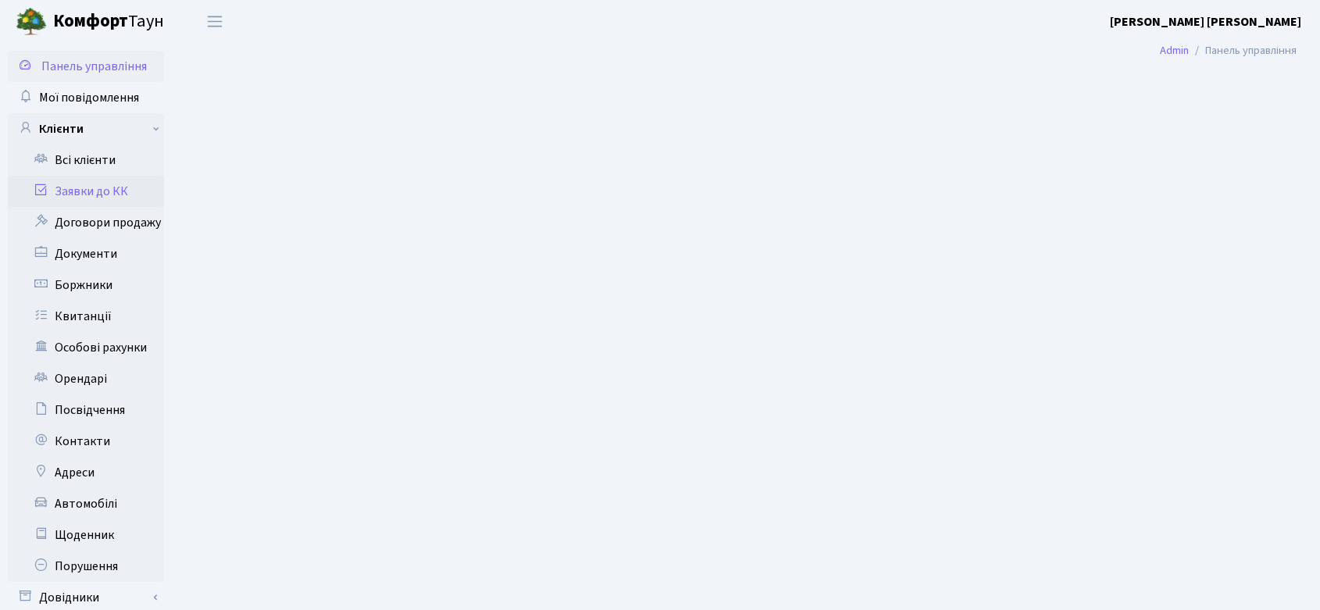
click at [89, 188] on link "Заявки до КК" at bounding box center [86, 191] width 156 height 31
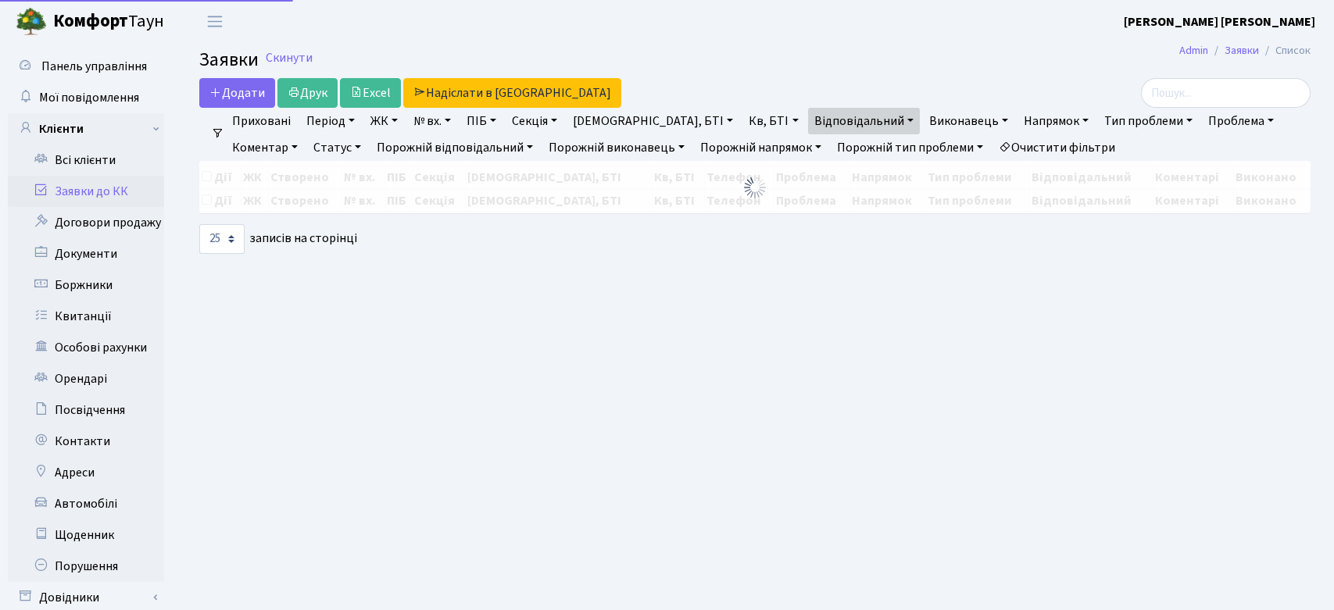
select select "25"
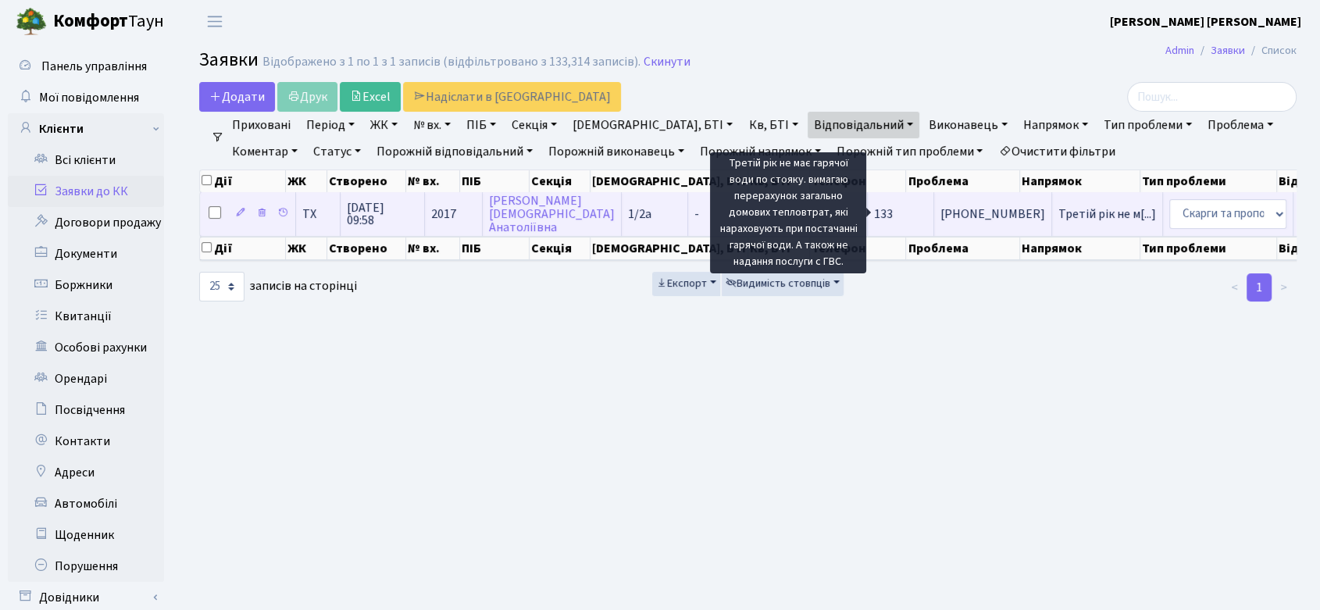
click at [1059, 215] on span "Третій рік не м[...]" at bounding box center [1108, 213] width 98 height 17
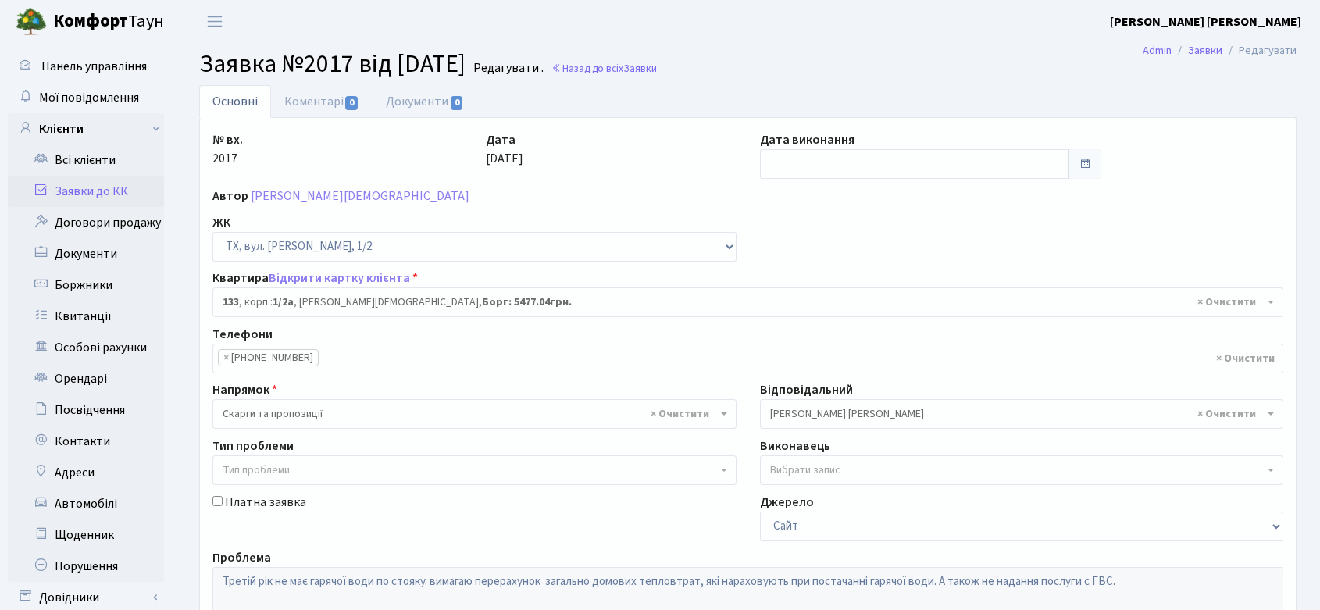
select select "13739"
click at [107, 188] on link "Заявки до КК" at bounding box center [86, 191] width 156 height 31
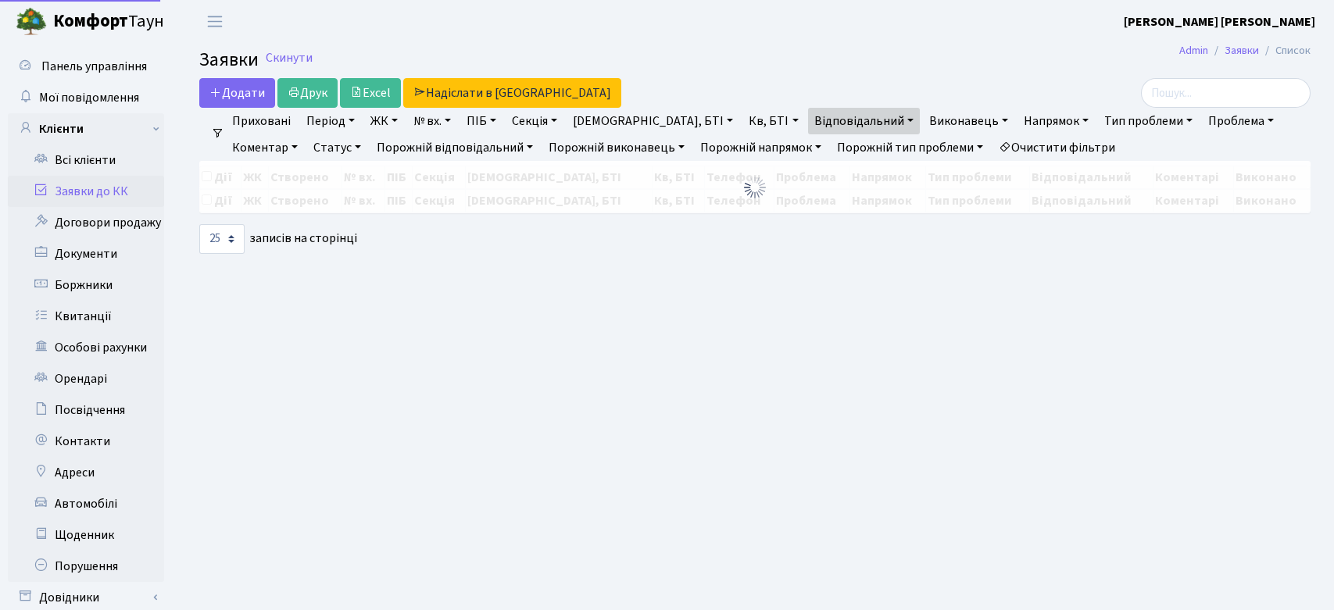
select select "25"
